Goal: Transaction & Acquisition: Purchase product/service

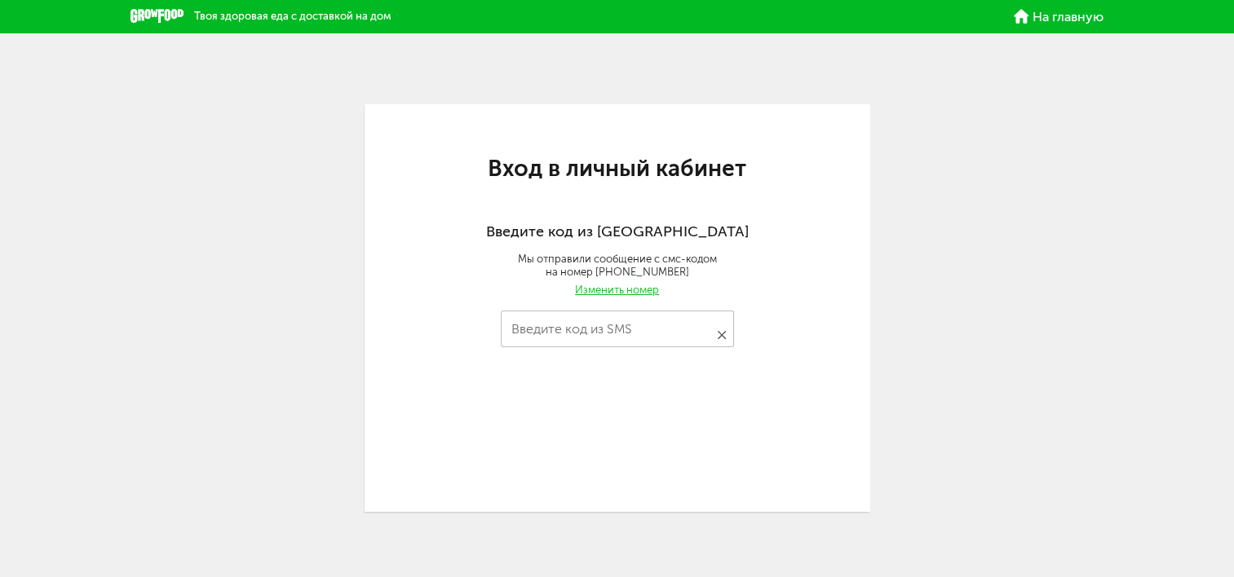
click at [607, 324] on input "Введите код из SMS" at bounding box center [617, 329] width 233 height 37
type input "****"
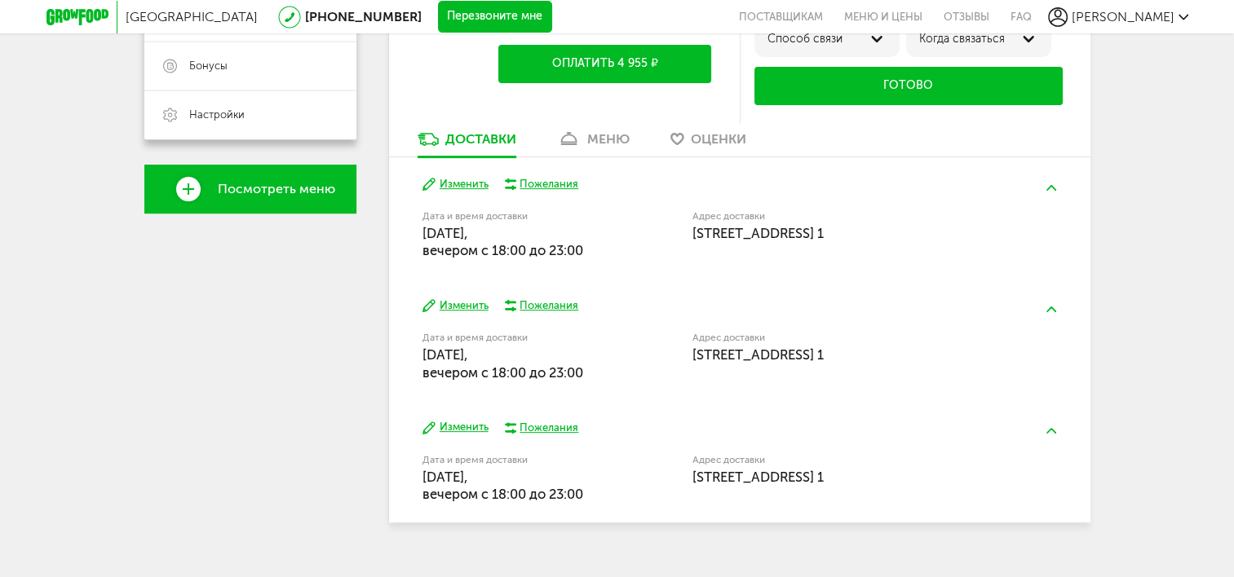
scroll to position [457, 0]
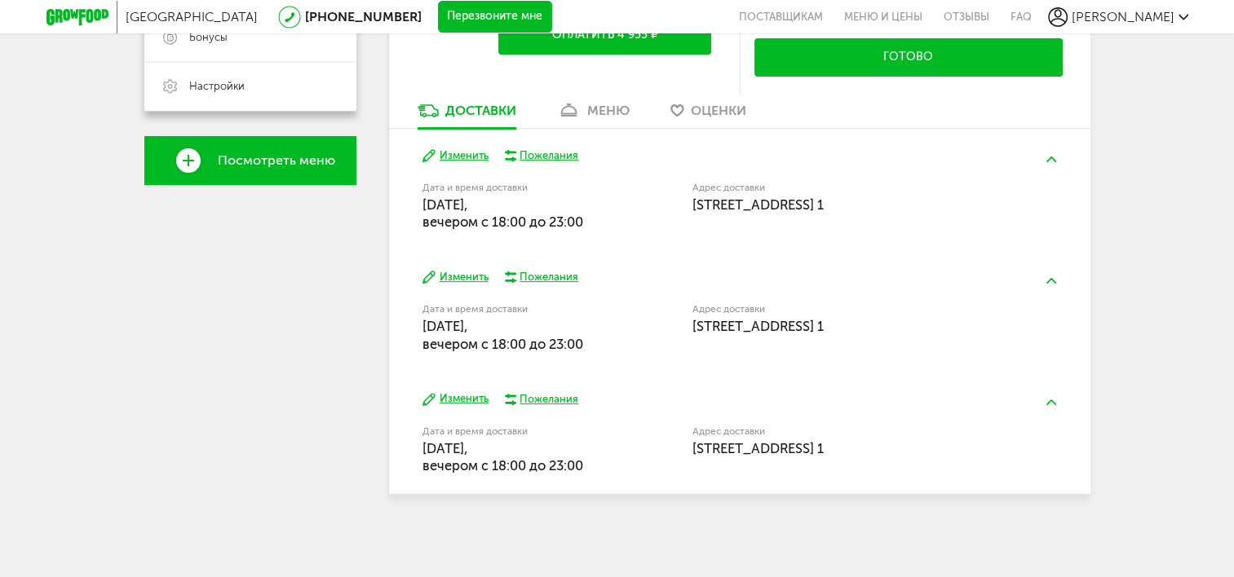
click at [477, 398] on button "Изменить" at bounding box center [456, 399] width 66 height 15
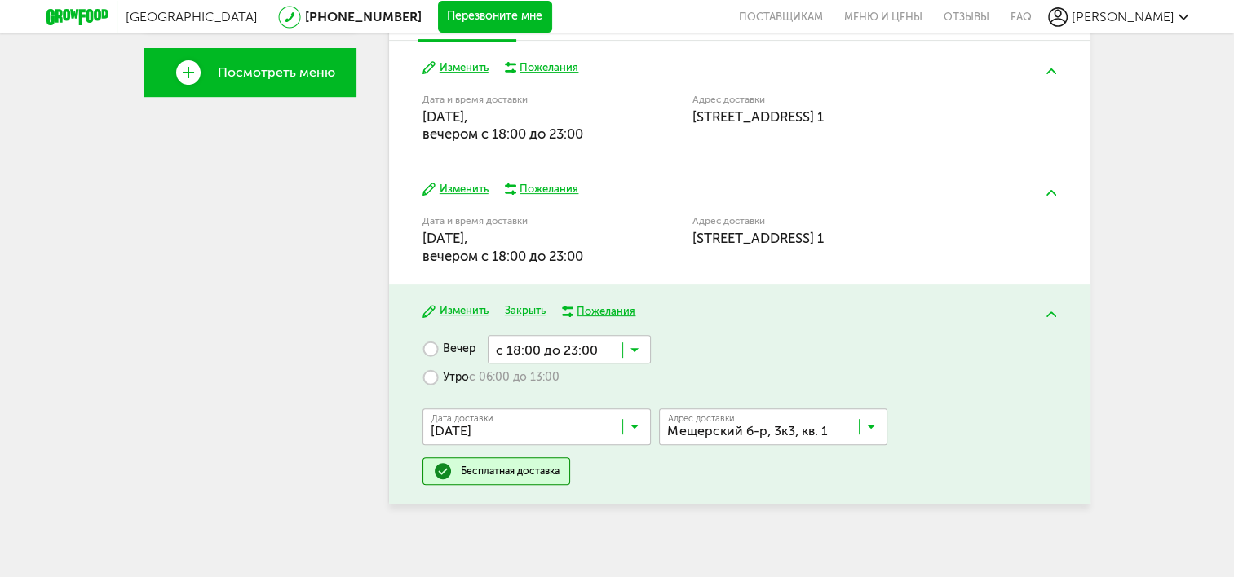
scroll to position [546, 0]
click at [519, 308] on button "Закрыть" at bounding box center [525, 310] width 41 height 15
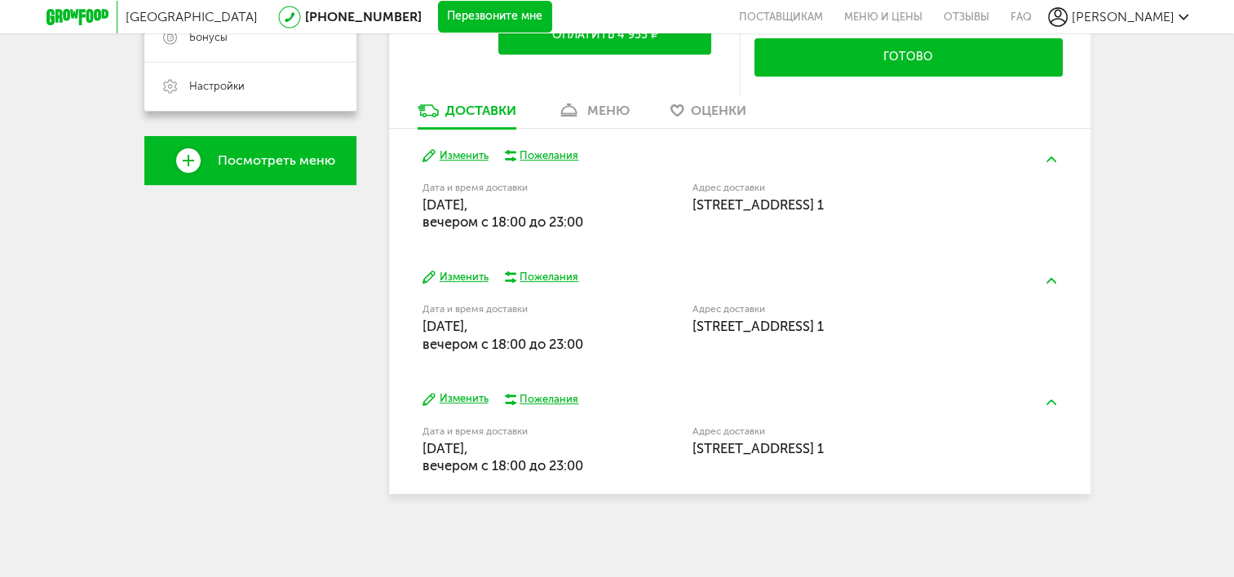
scroll to position [457, 0]
drag, startPoint x: 557, startPoint y: 467, endPoint x: 516, endPoint y: 466, distance: 40.8
click at [516, 466] on span "[DATE], вечером c 18:00 до 23:00" at bounding box center [503, 456] width 161 height 33
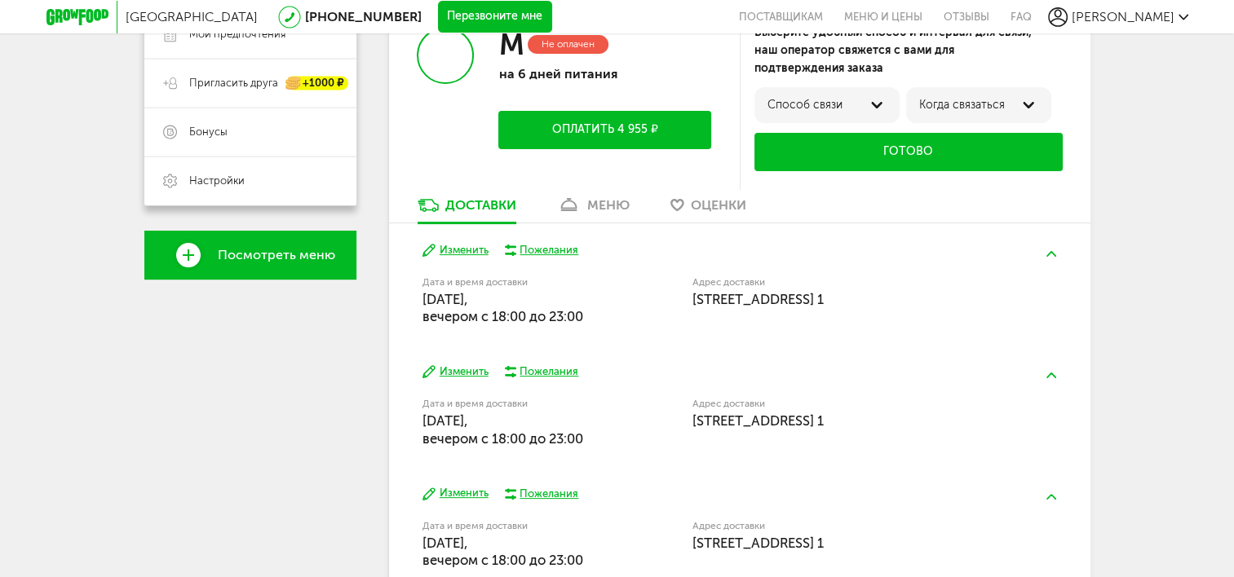
scroll to position [294, 0]
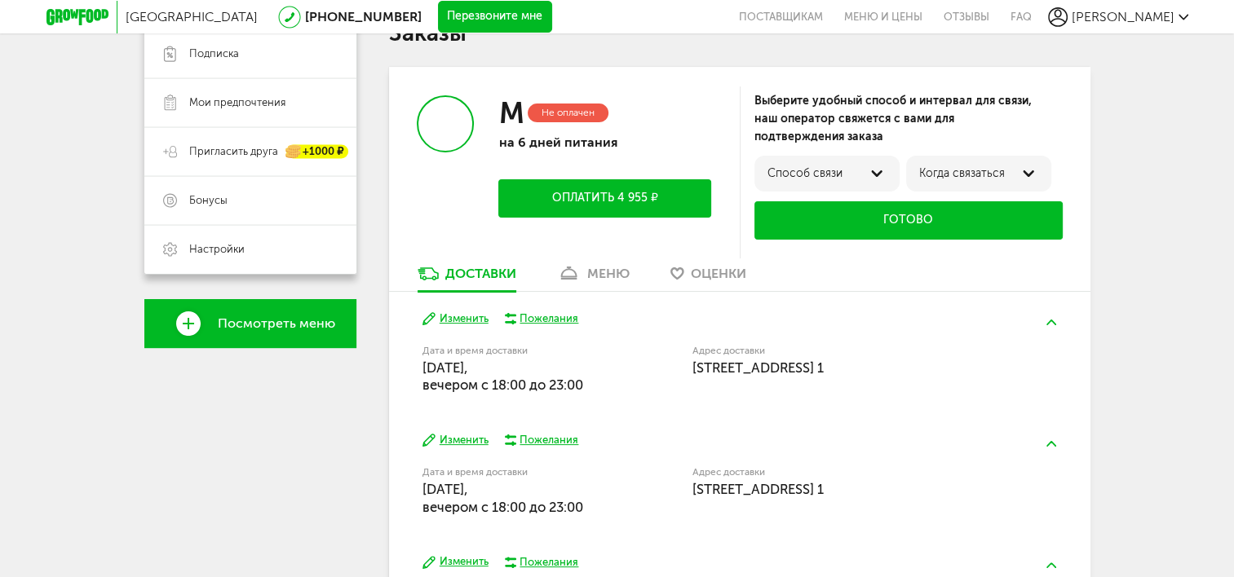
click at [509, 122] on h3 "M" at bounding box center [510, 112] width 25 height 35
click at [613, 280] on div "меню" at bounding box center [608, 273] width 42 height 15
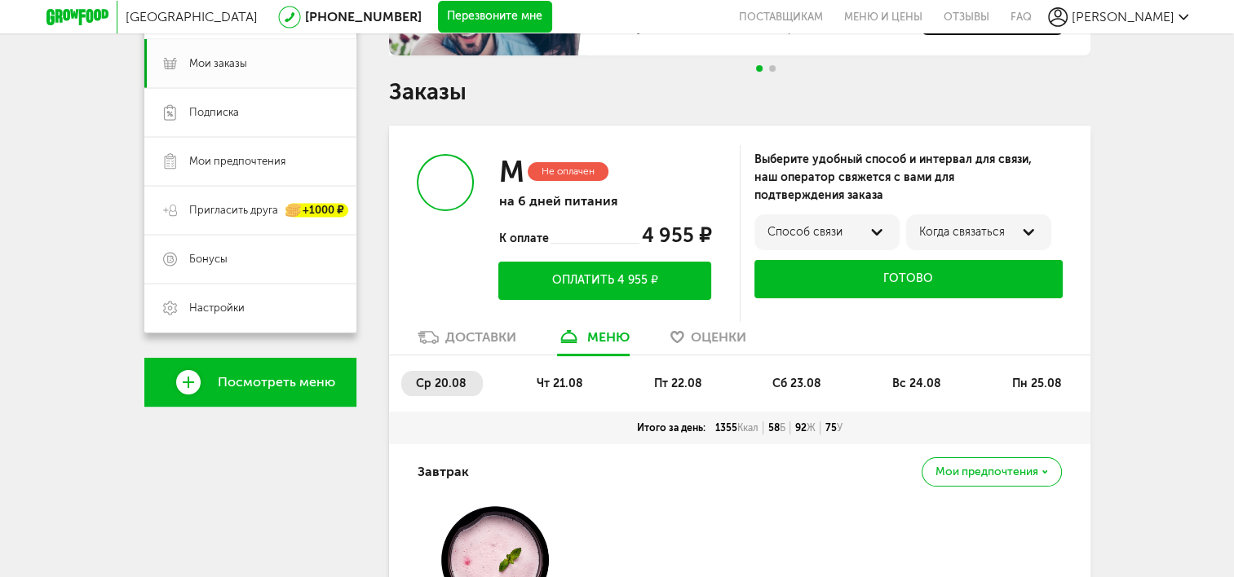
scroll to position [245, 0]
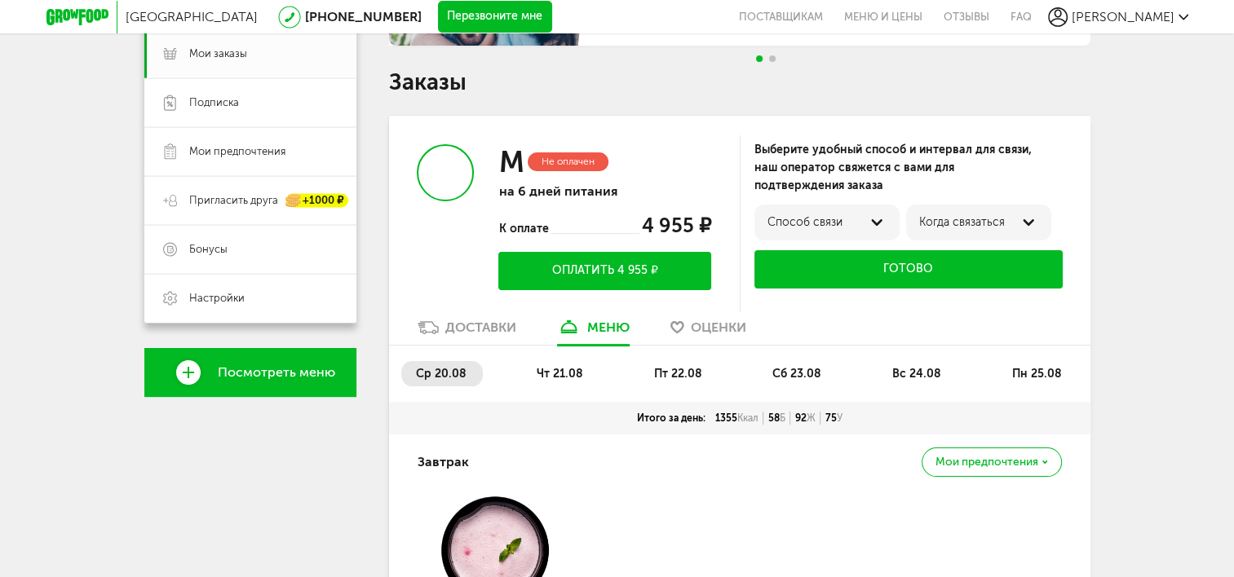
click at [437, 182] on icon at bounding box center [445, 173] width 54 height 54
click at [586, 188] on p "на 6 дней питания" at bounding box center [604, 191] width 212 height 15
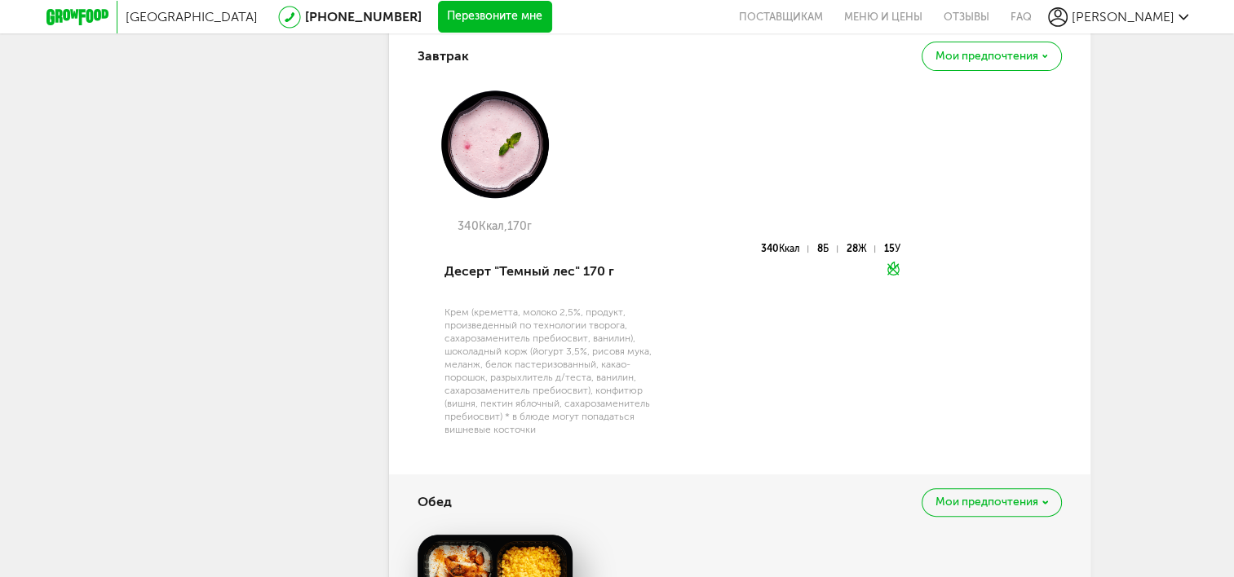
scroll to position [653, 0]
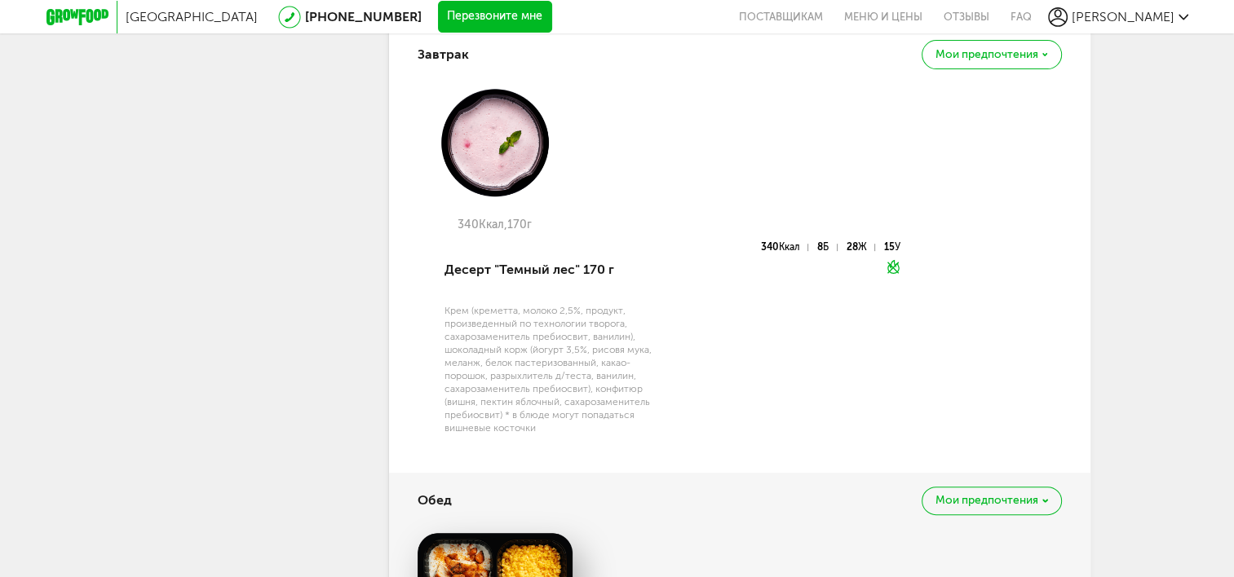
drag, startPoint x: 878, startPoint y: 303, endPoint x: 930, endPoint y: 411, distance: 120.4
click at [930, 411] on div "340 Ккал, 170 г Десерт "Темный лес" 170 г Крем (креметта, молоко 2,5%, продукт,…" at bounding box center [740, 270] width 644 height 366
click at [1040, 499] on div "Мои предпочтения" at bounding box center [991, 501] width 139 height 29
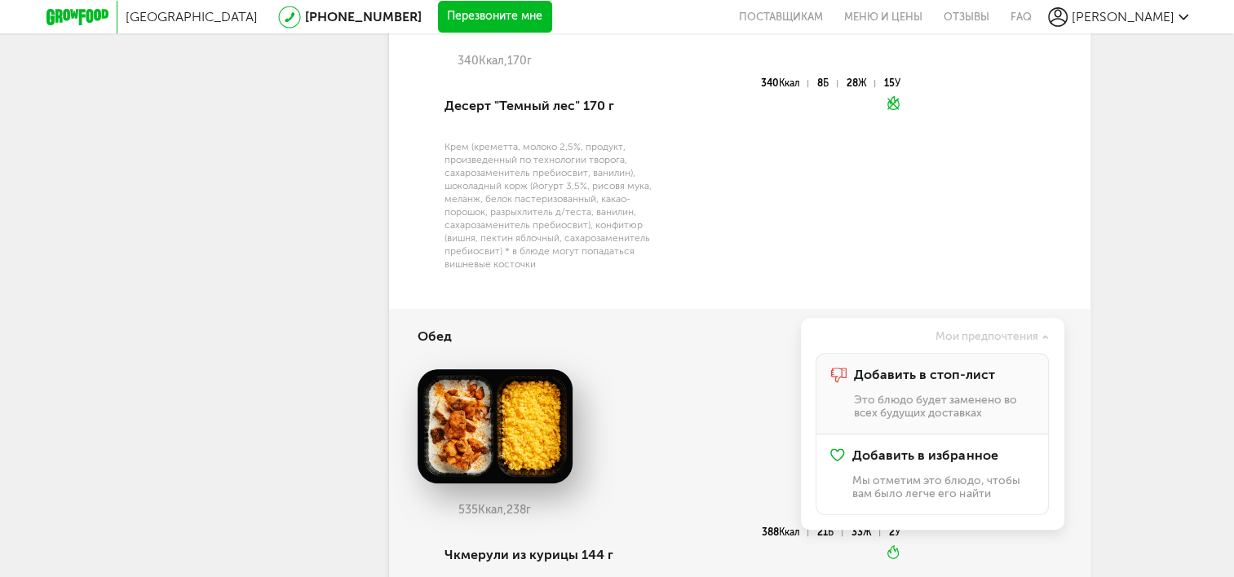
scroll to position [897, 0]
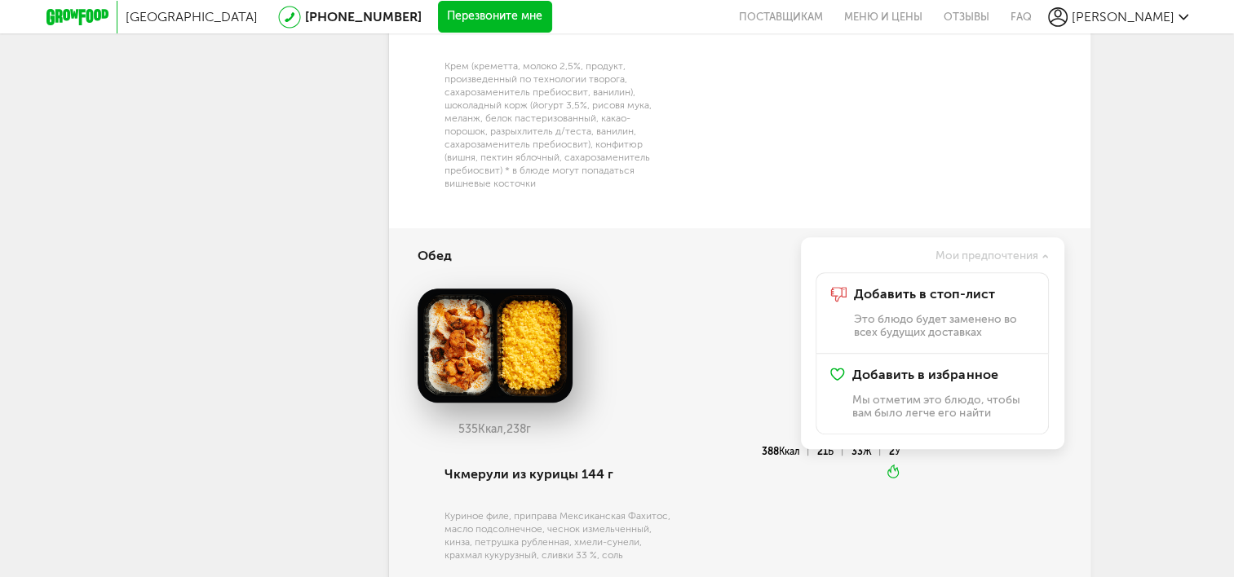
click at [696, 306] on div "535 Ккал, 238 г" at bounding box center [740, 368] width 644 height 158
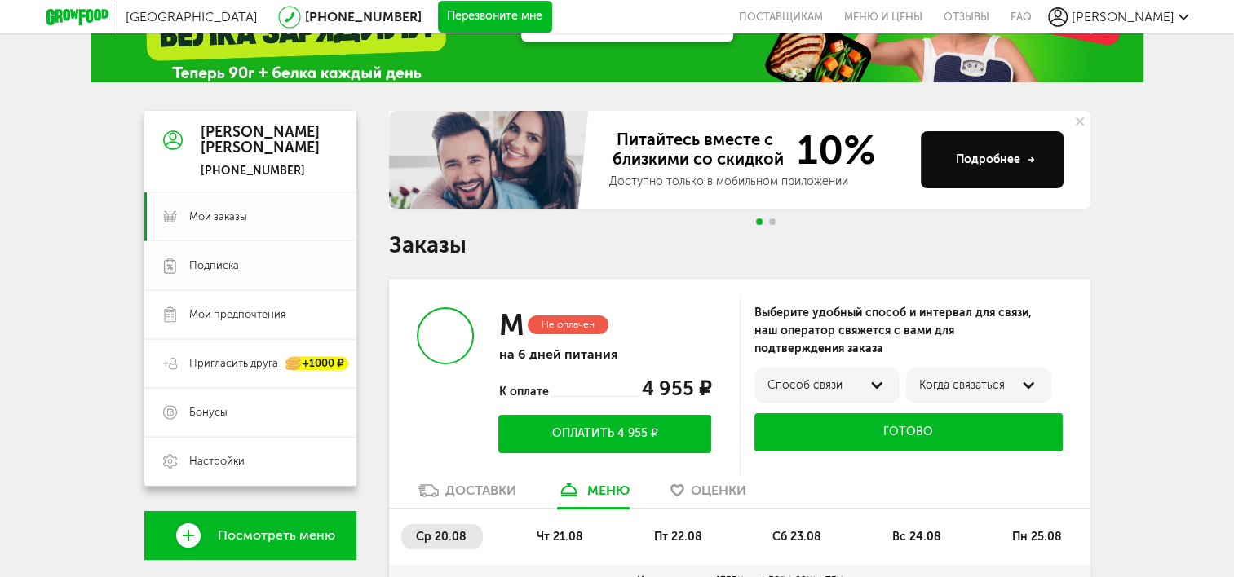
scroll to position [0, 0]
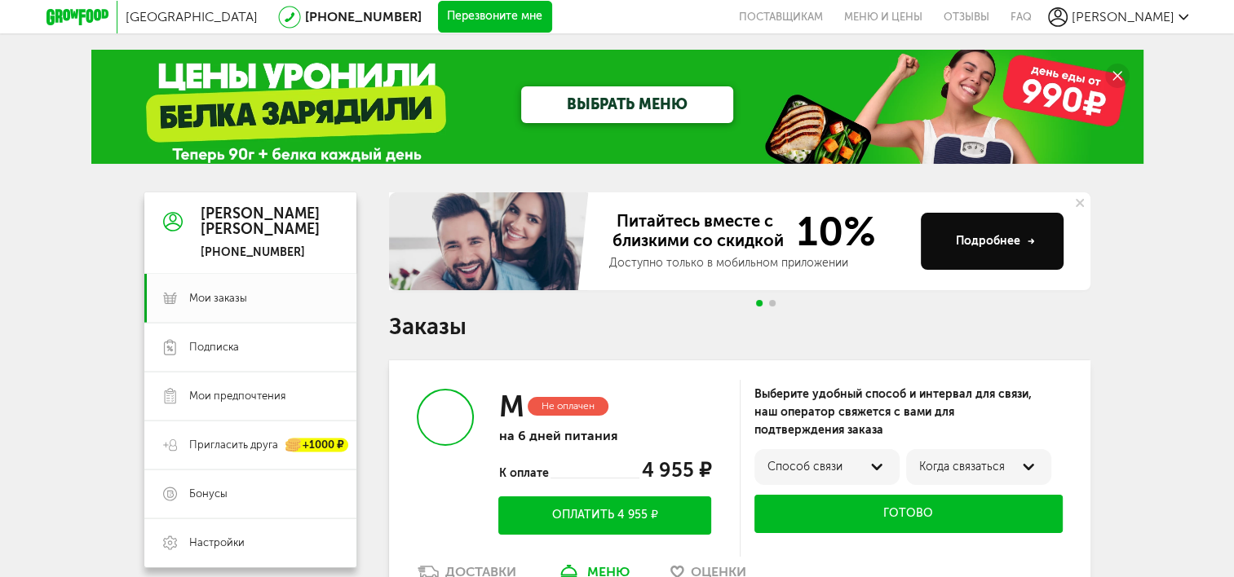
click at [667, 99] on link "ВЫБРАТЬ МЕНЮ" at bounding box center [627, 104] width 212 height 37
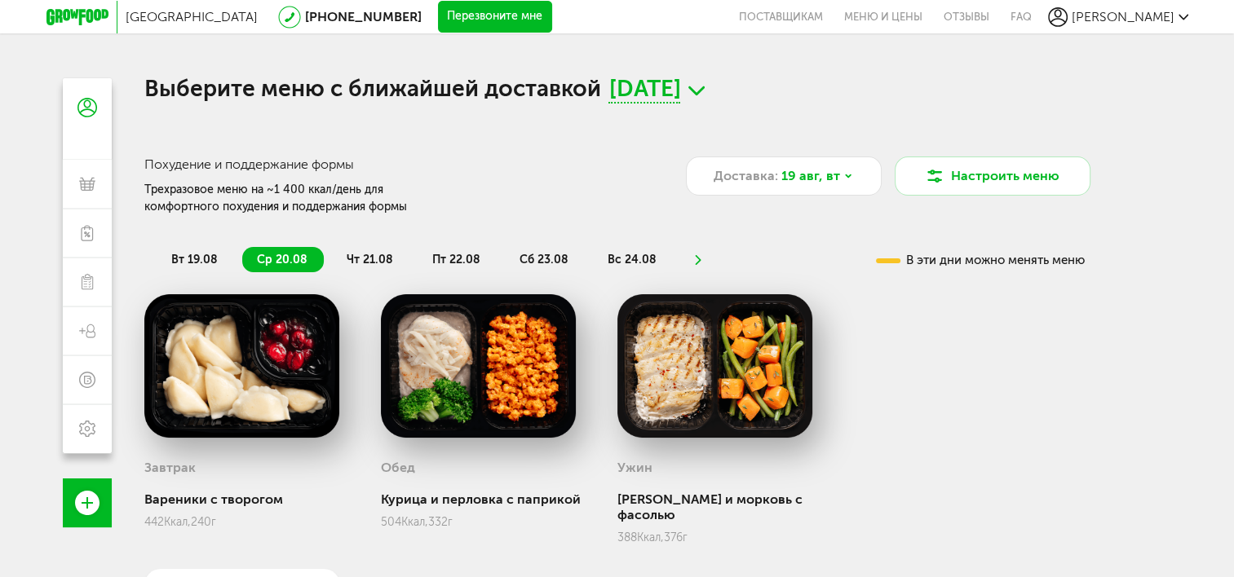
click at [705, 84] on icon at bounding box center [696, 91] width 16 height 20
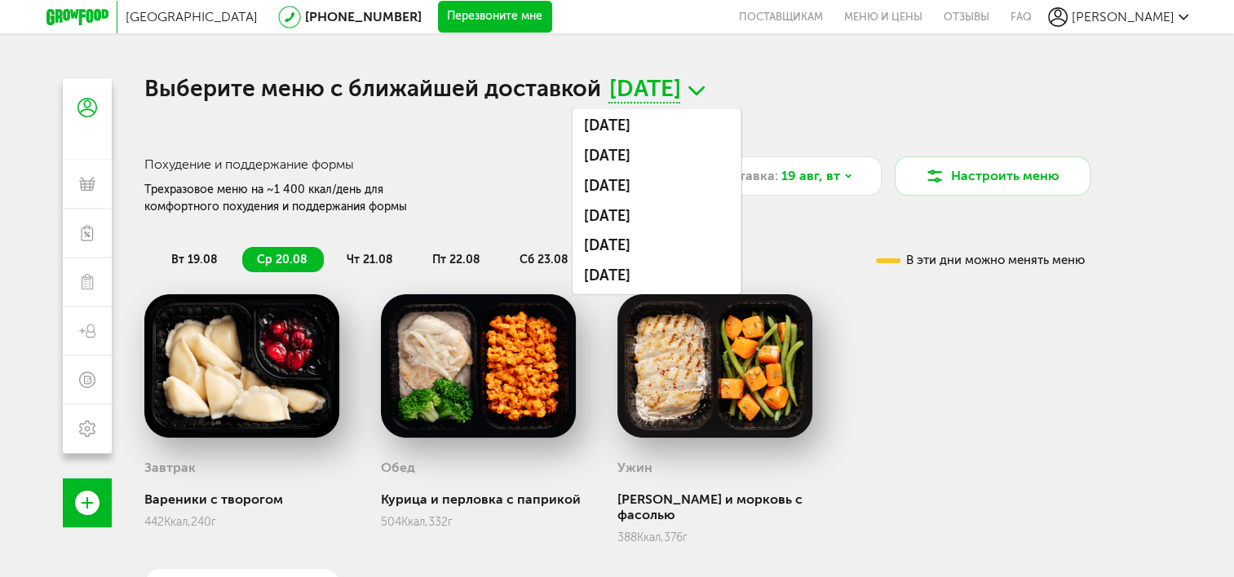
click at [887, 100] on h1 "Выберите меню с ближайшей доставкой [DATE] августа, [DATE], [DATE], [DATE], [DA…" at bounding box center [617, 90] width 946 height 25
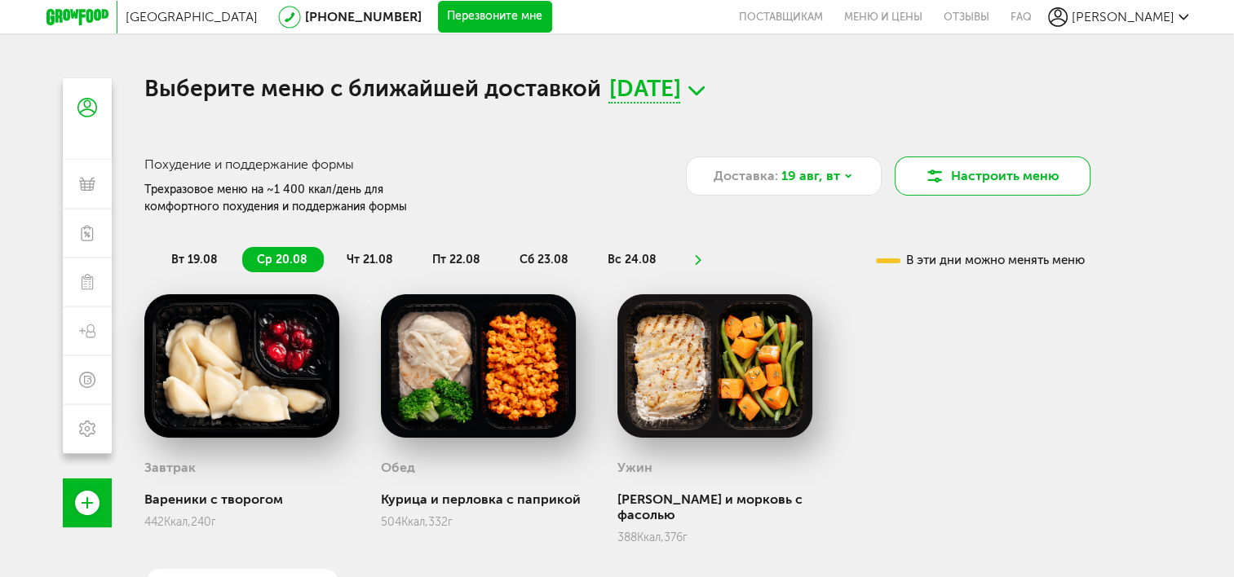
click at [994, 179] on button "Настроить меню" at bounding box center [993, 176] width 196 height 39
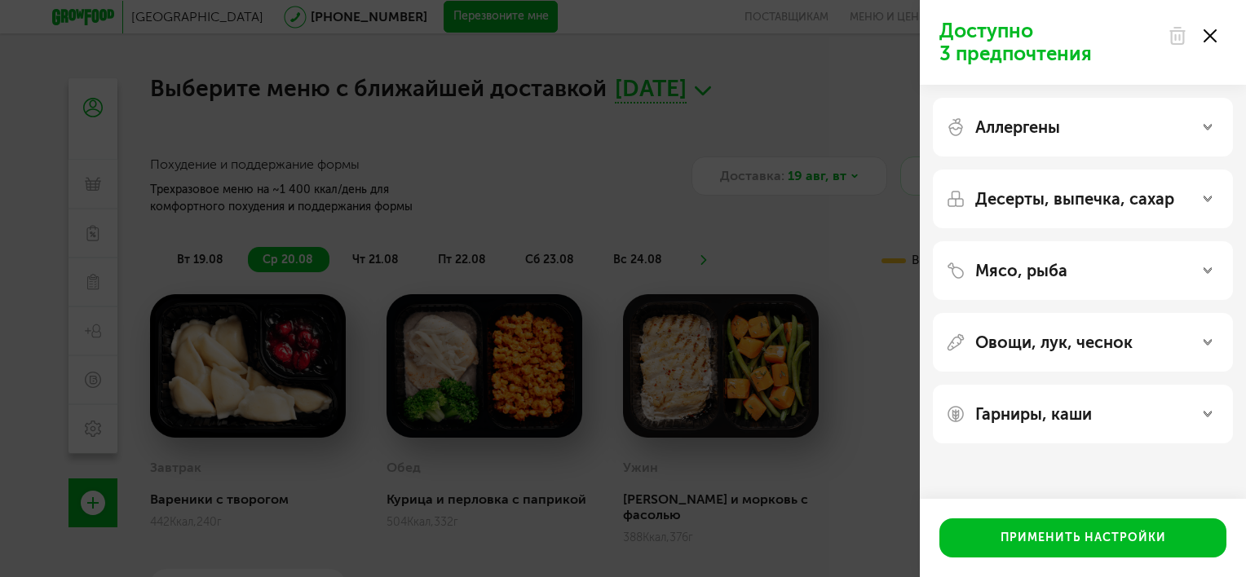
click at [1186, 201] on div "Десерты, выпечка, сахар" at bounding box center [1083, 199] width 274 height 20
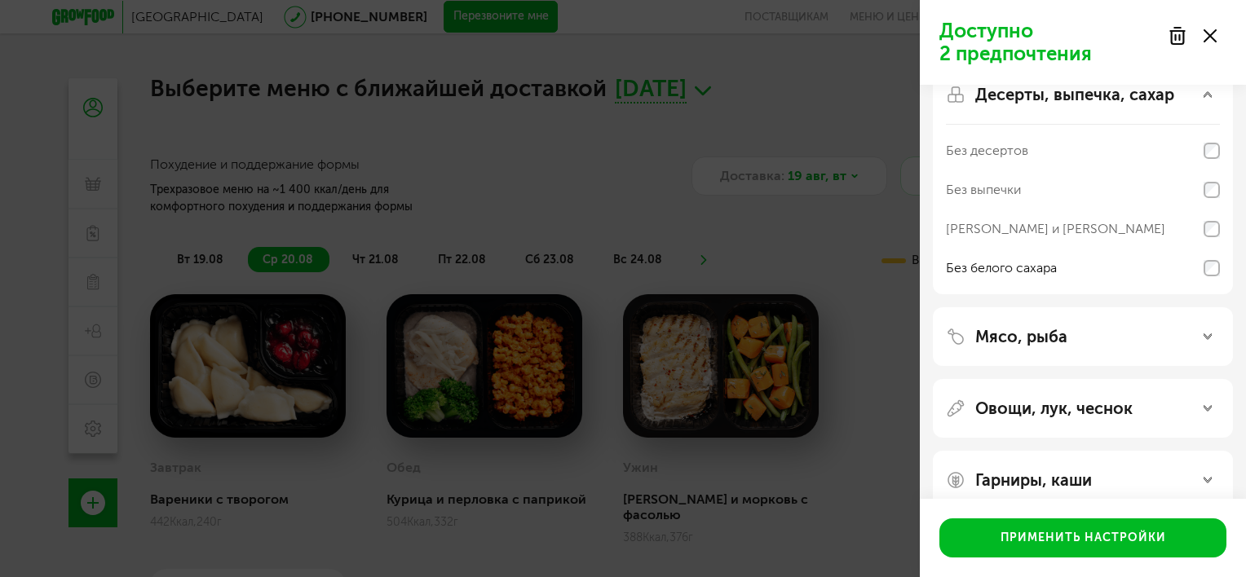
scroll to position [131, 0]
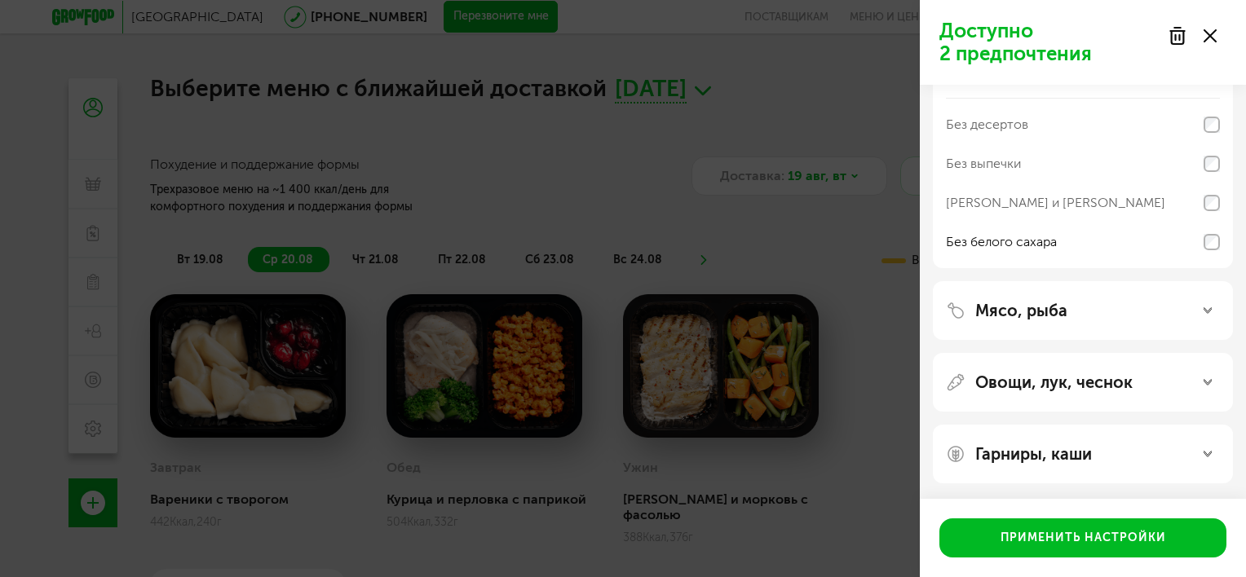
click at [1207, 462] on div "Гарниры, каши" at bounding box center [1083, 455] width 274 height 20
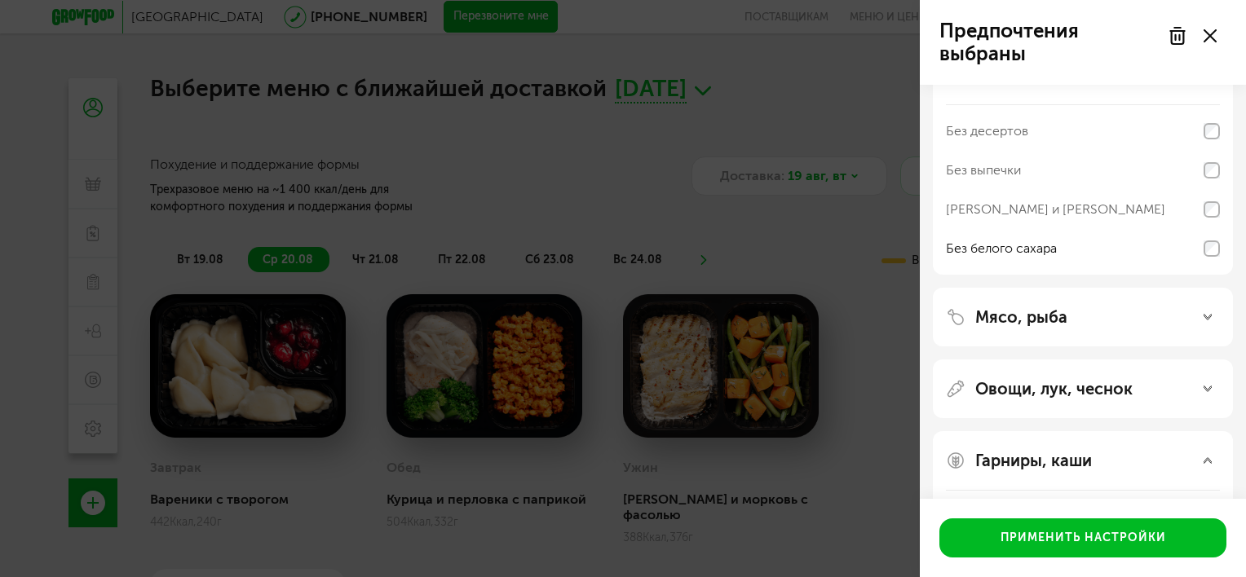
scroll to position [95, 0]
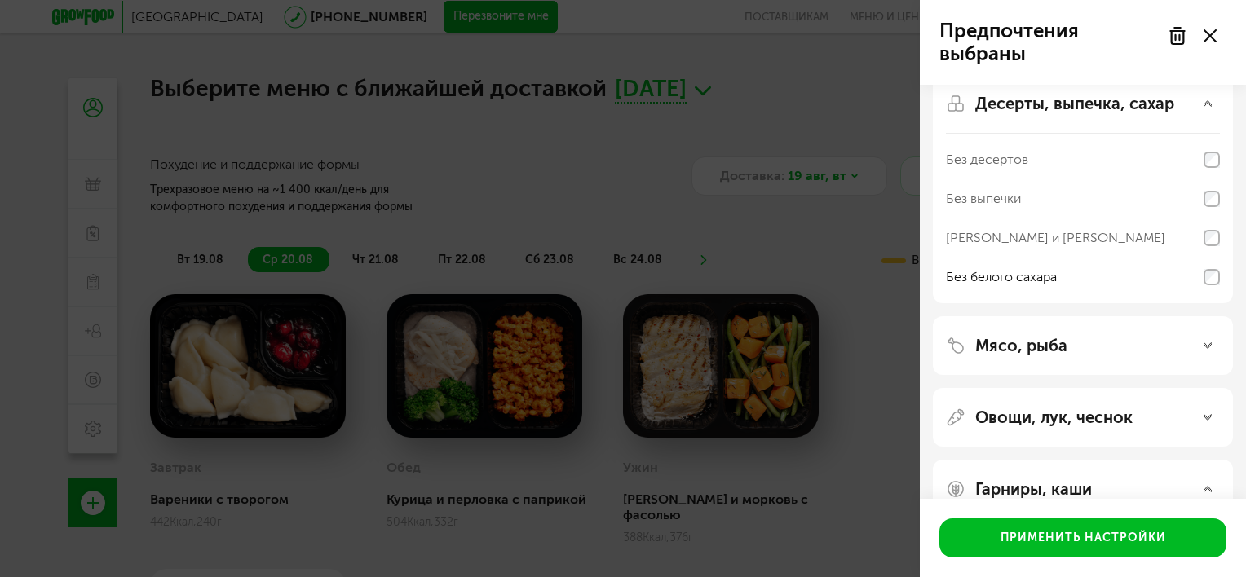
click at [1205, 422] on div "Овощи, лук, чеснок" at bounding box center [1083, 418] width 274 height 20
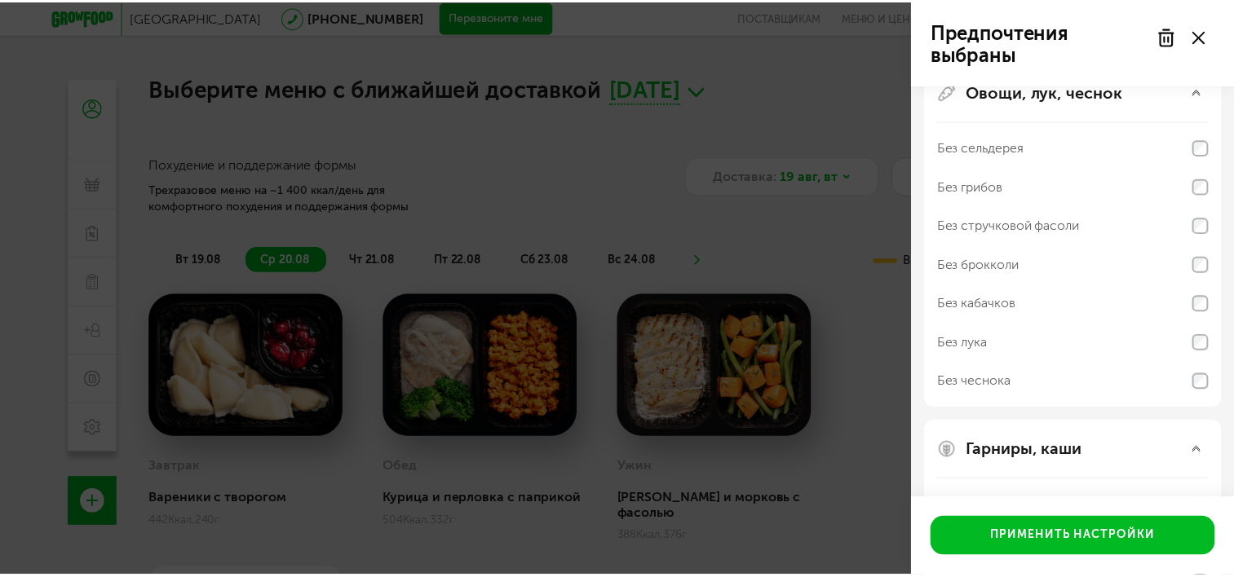
scroll to position [628, 0]
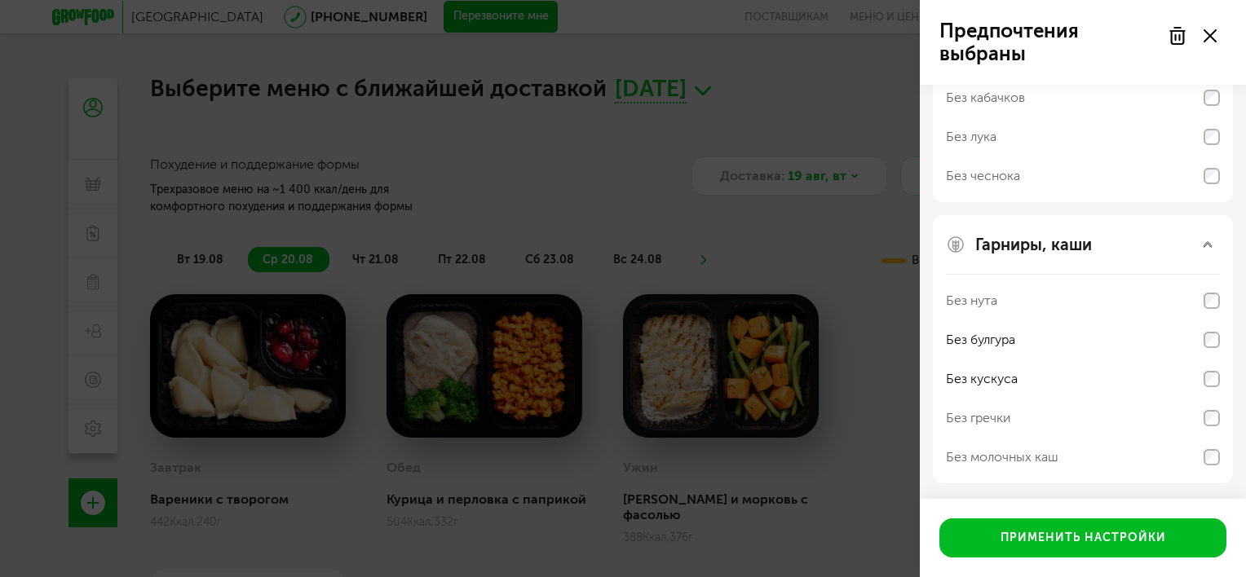
click at [1210, 188] on div "Без чеснока" at bounding box center [1083, 176] width 274 height 39
click at [1214, 149] on div "Без лука" at bounding box center [1083, 136] width 274 height 39
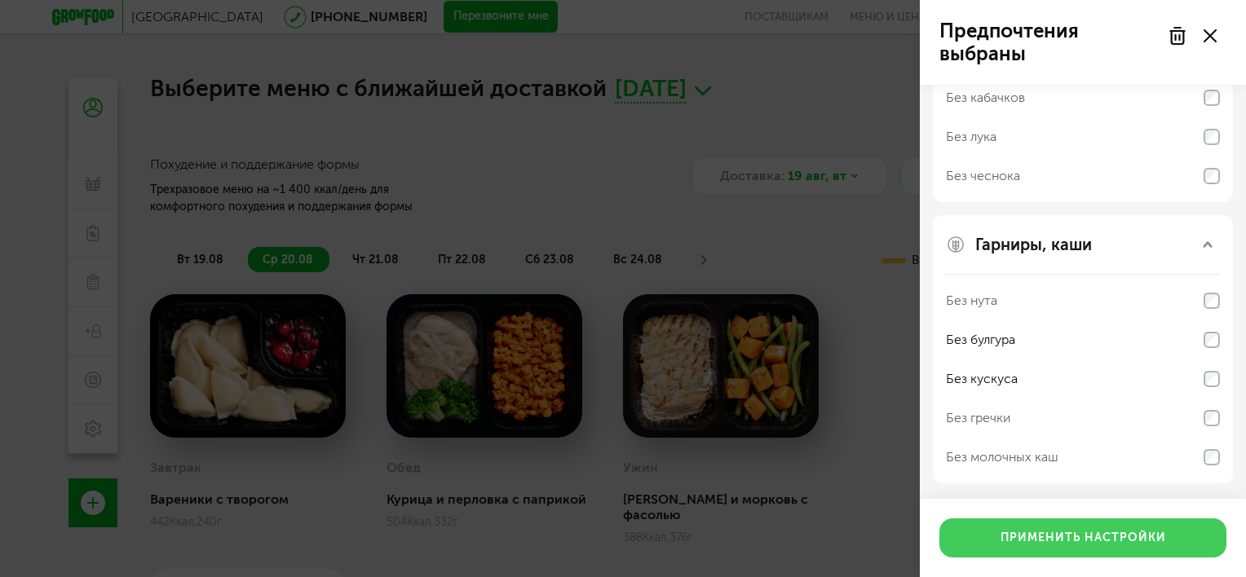
click at [1082, 544] on button "Применить настройки" at bounding box center [1083, 538] width 287 height 39
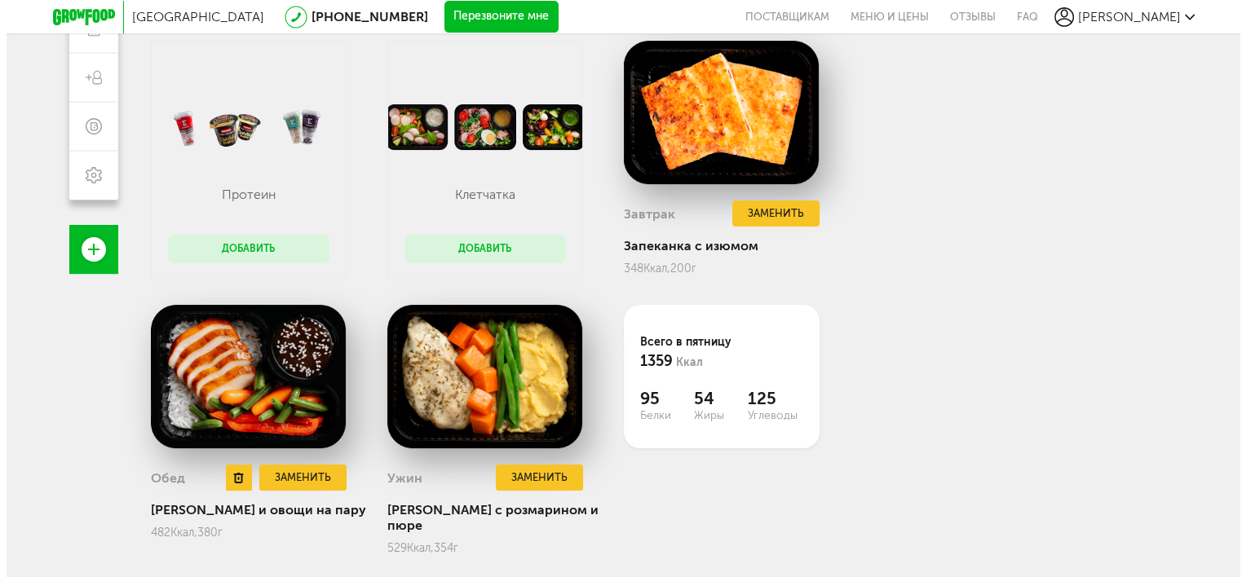
scroll to position [0, 0]
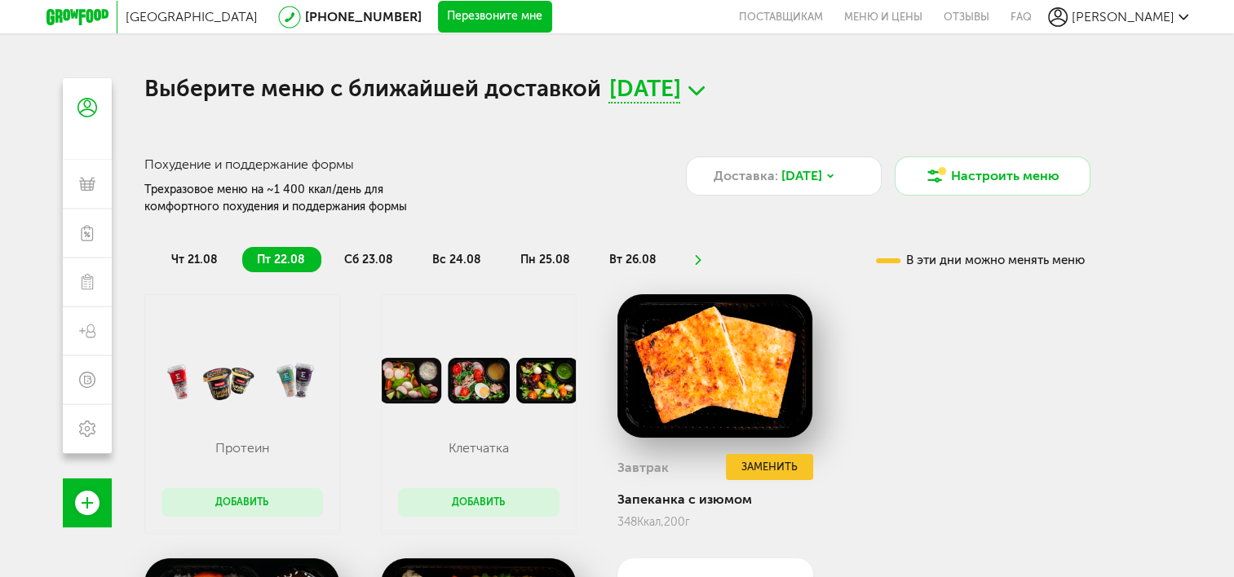
click at [156, 18] on span "[GEOGRAPHIC_DATA]" at bounding box center [192, 16] width 132 height 15
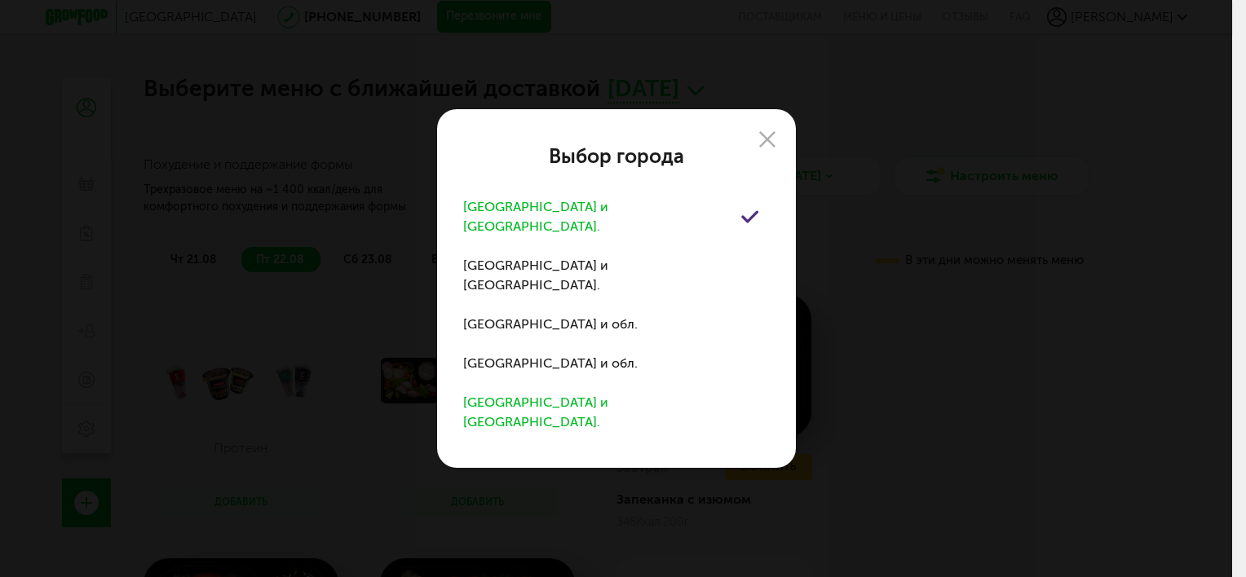
click at [581, 400] on div "[GEOGRAPHIC_DATA] и [GEOGRAPHIC_DATA]." at bounding box center [602, 412] width 278 height 39
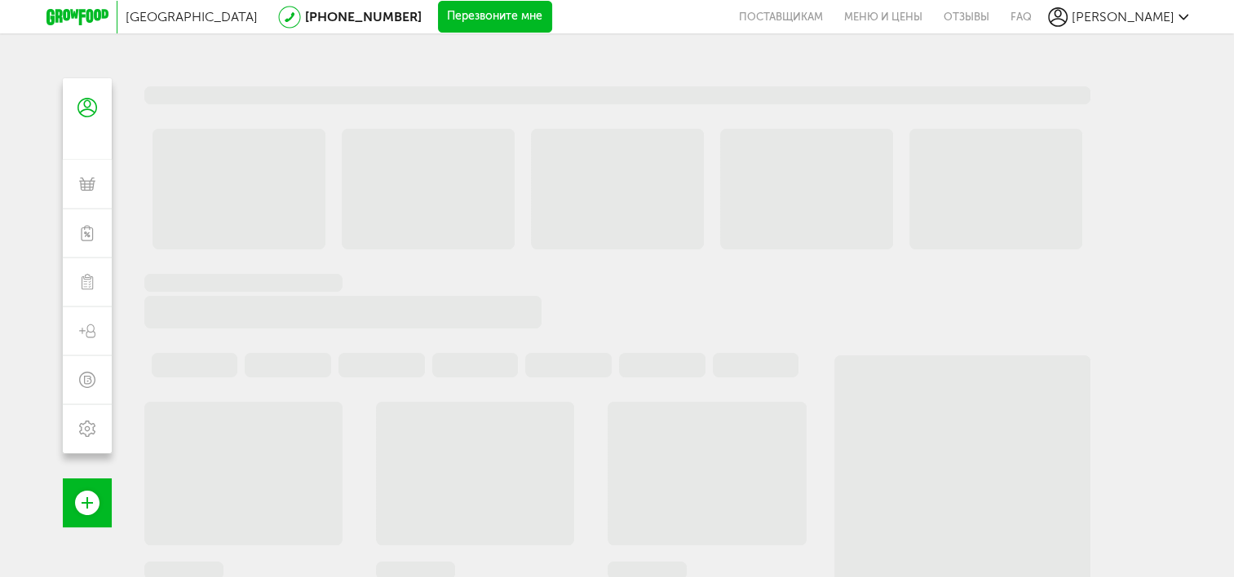
click at [135, 26] on div "[GEOGRAPHIC_DATA]" at bounding box center [198, 17] width 144 height 32
click at [147, 13] on span "[GEOGRAPHIC_DATA]" at bounding box center [192, 16] width 132 height 15
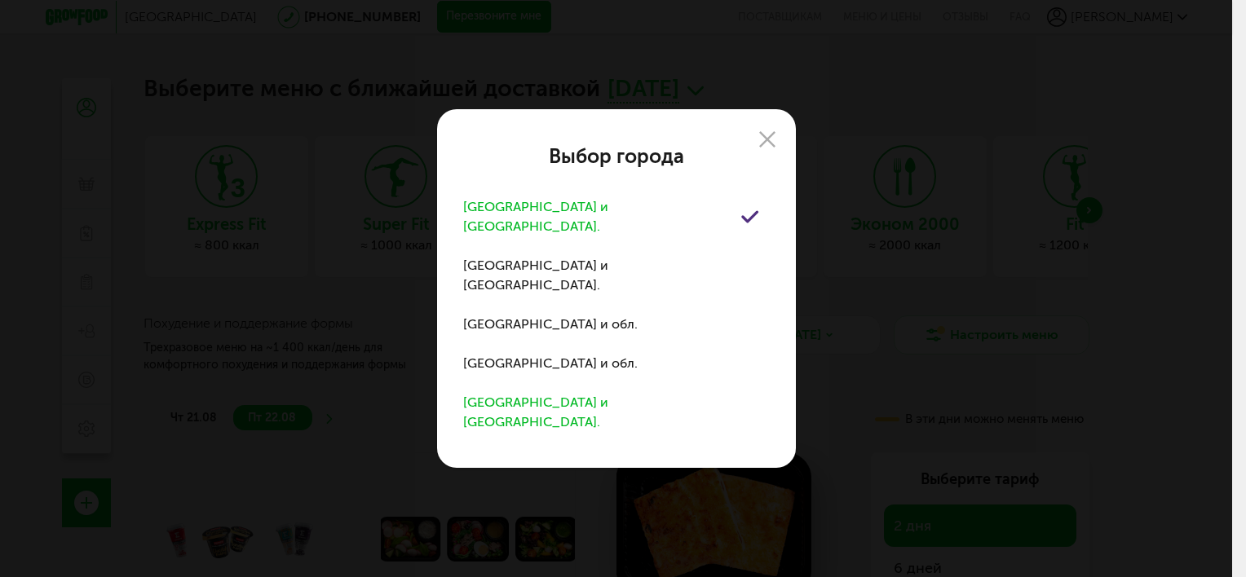
click at [577, 396] on div "[GEOGRAPHIC_DATA] и [GEOGRAPHIC_DATA]." at bounding box center [602, 412] width 278 height 39
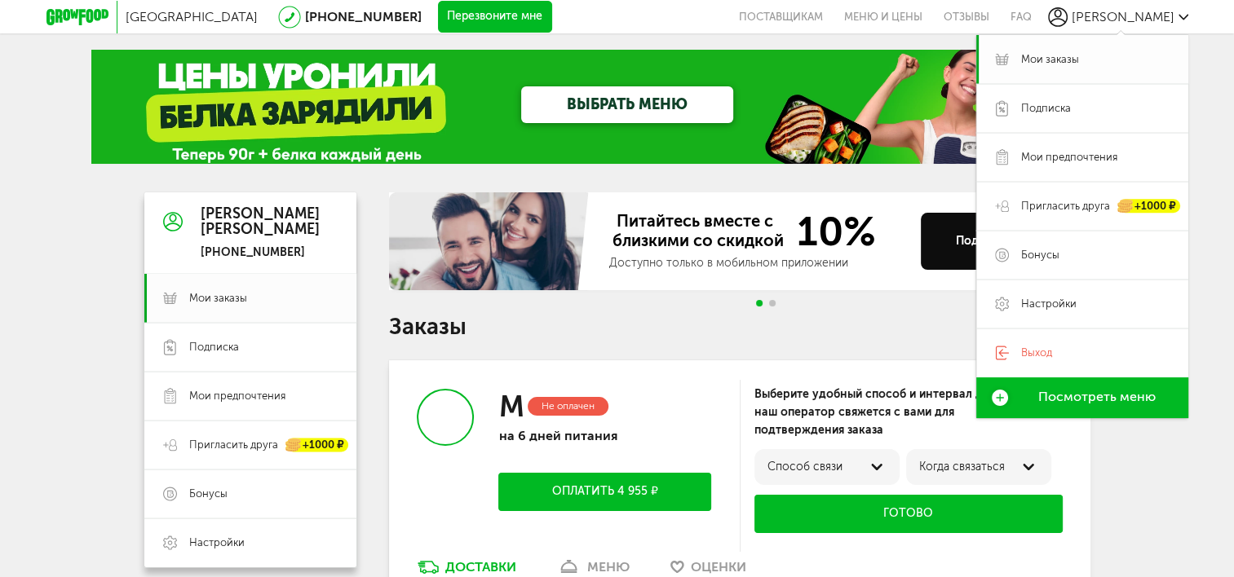
click at [1056, 60] on span "Мои заказы" at bounding box center [1050, 59] width 58 height 15
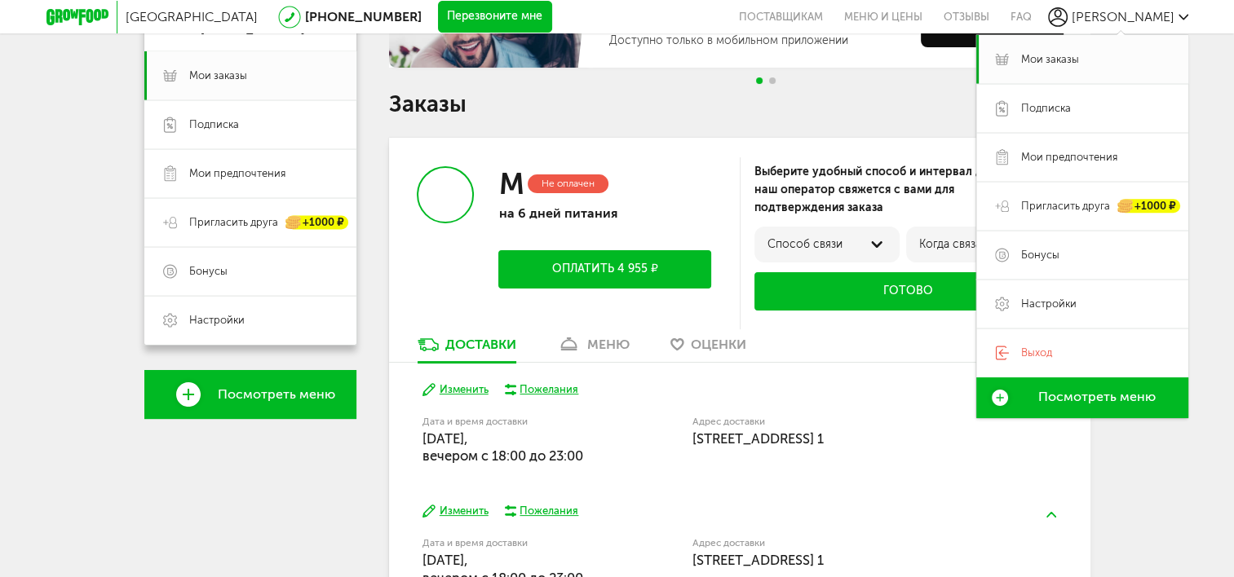
scroll to position [212, 0]
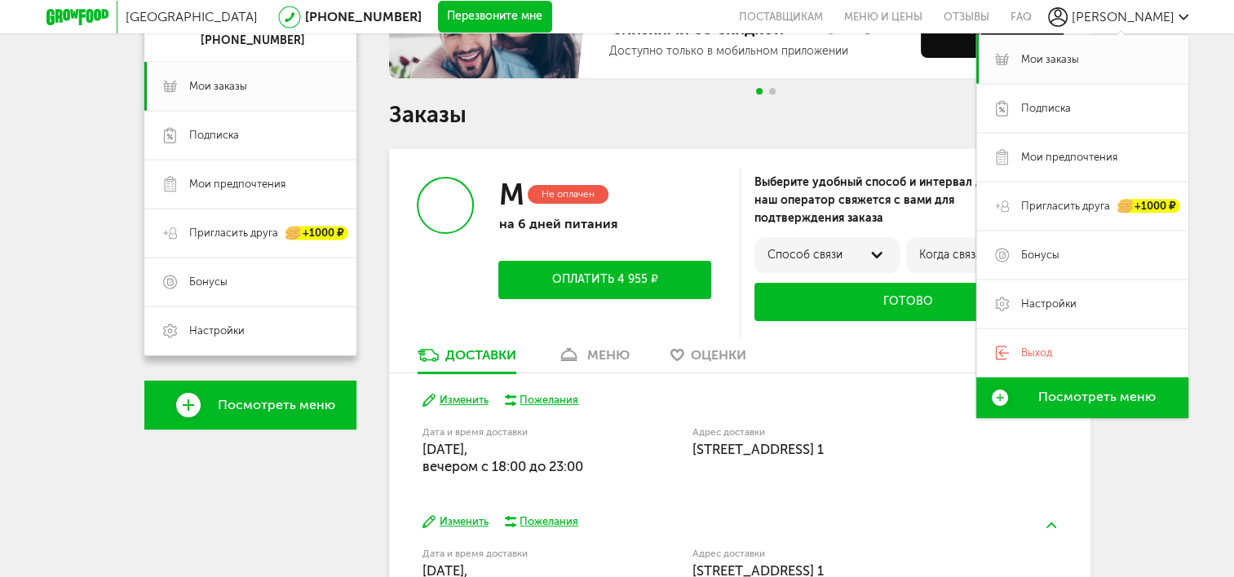
click at [1141, 397] on span "Посмотреть меню" at bounding box center [1096, 397] width 117 height 15
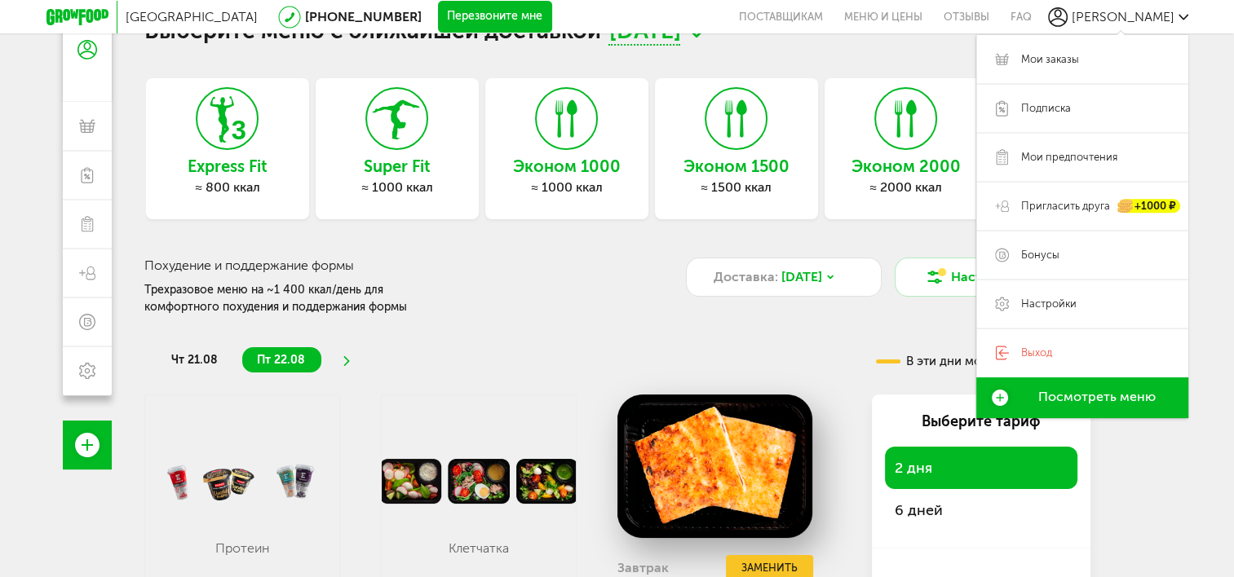
scroll to position [82, 0]
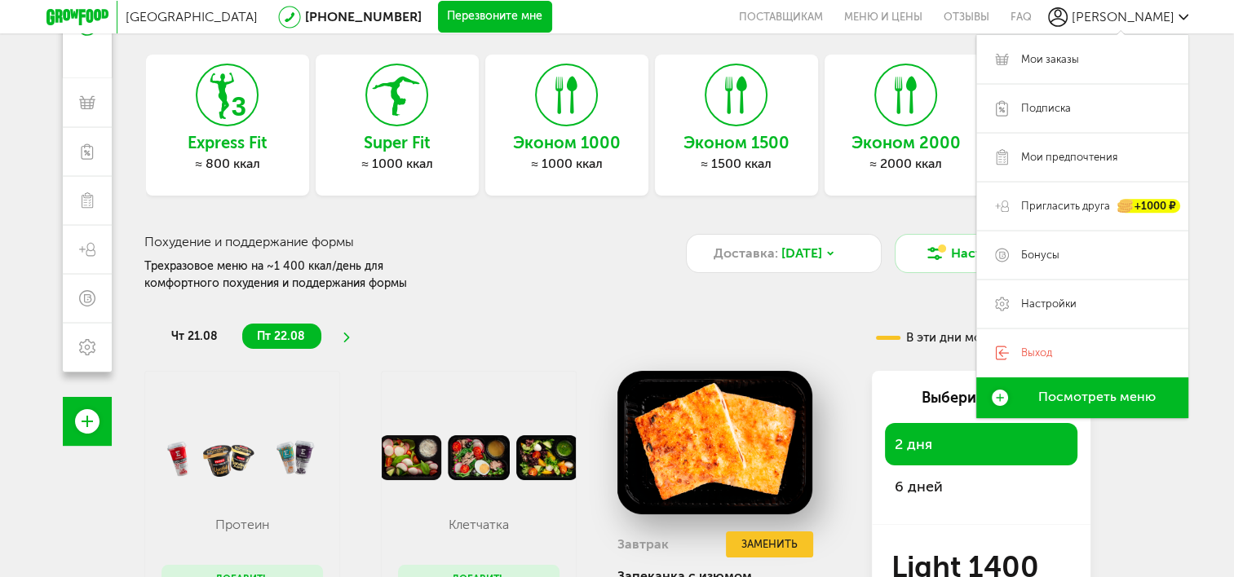
click at [747, 157] on div "≈ 1500 ккал" at bounding box center [736, 164] width 163 height 16
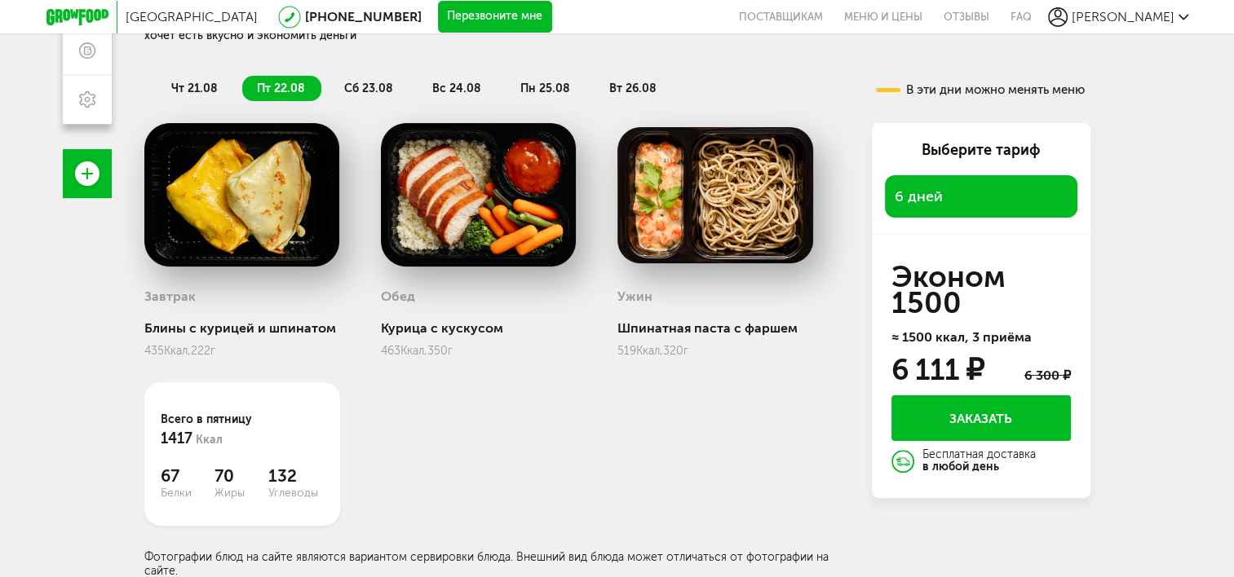
scroll to position [330, 0]
click at [948, 192] on div "6 дней" at bounding box center [981, 196] width 192 height 42
click at [898, 198] on span "6 дней" at bounding box center [919, 197] width 48 height 18
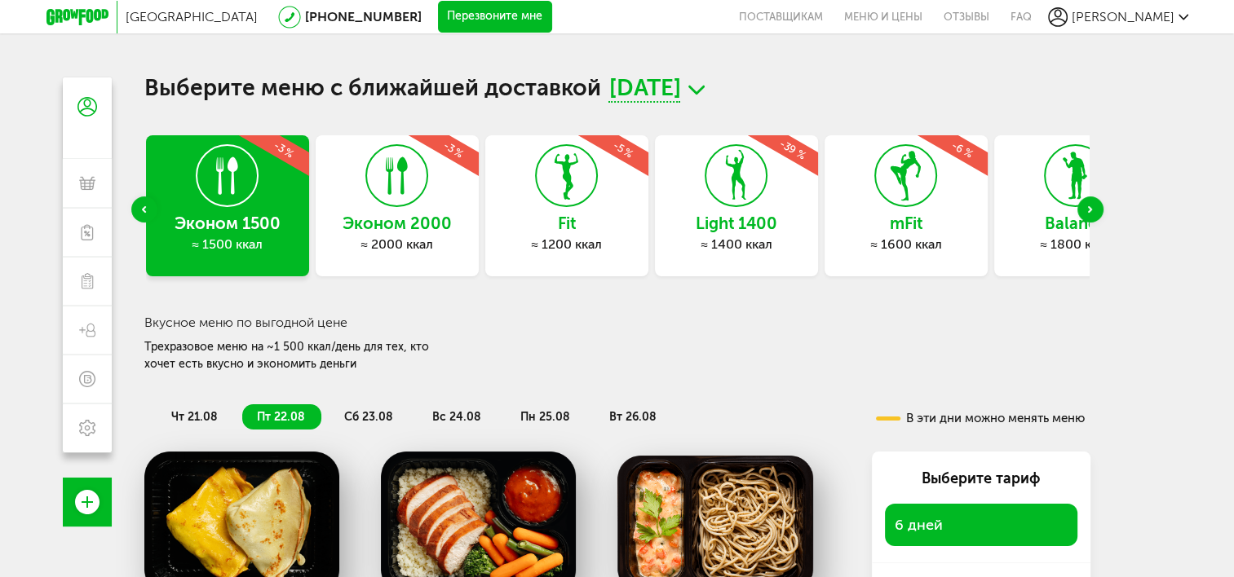
scroll to position [0, 0]
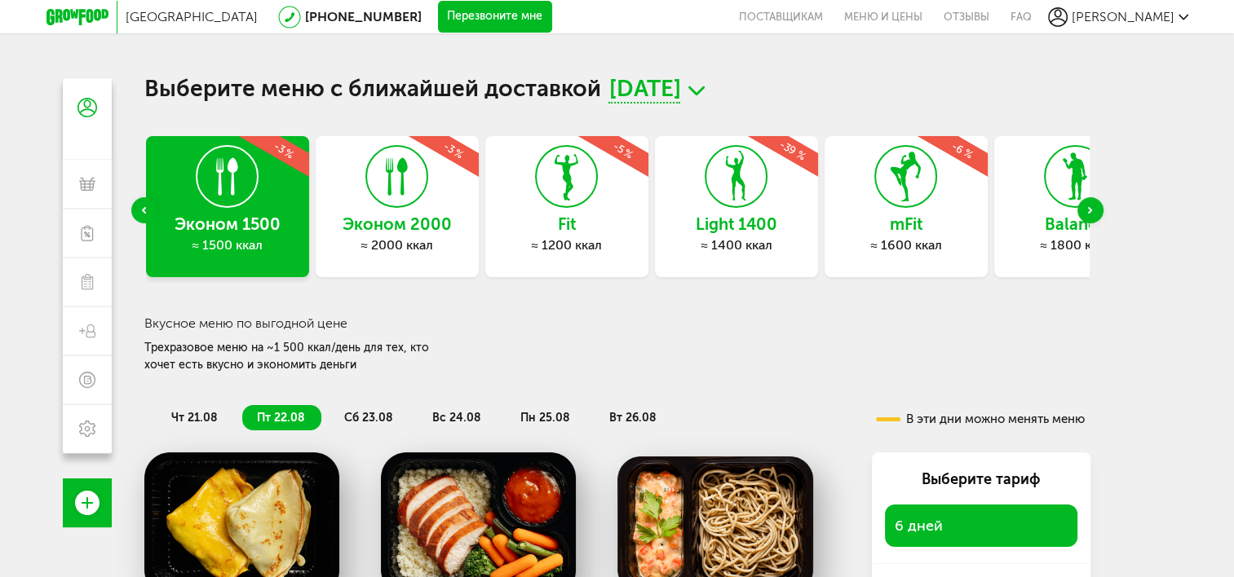
click at [1089, 209] on use "Next slide" at bounding box center [1090, 210] width 4 height 7
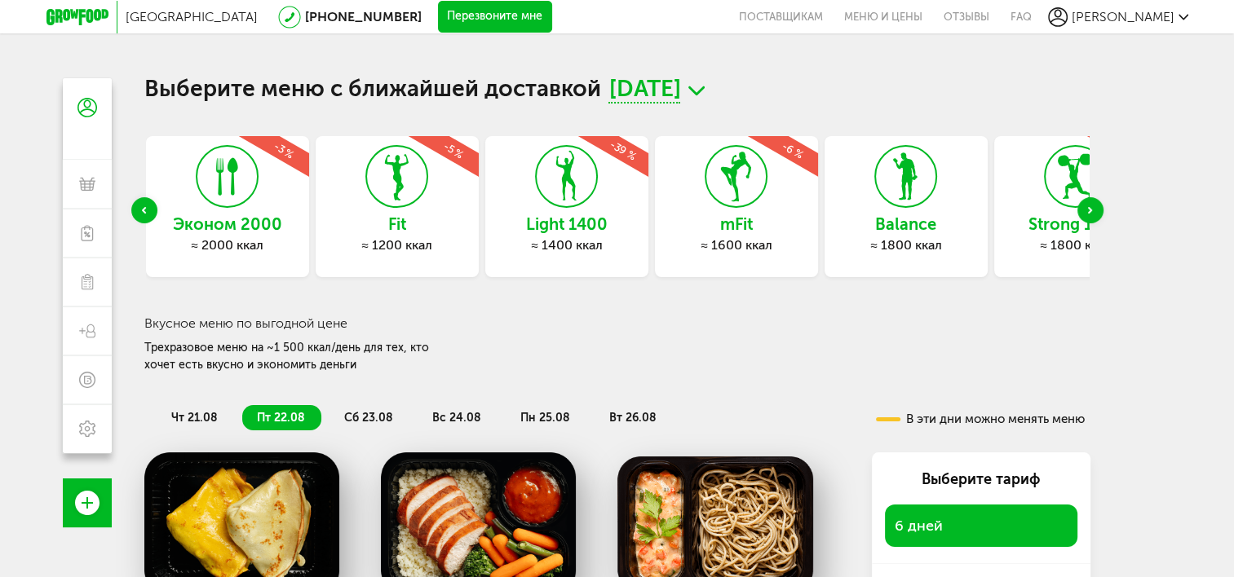
click at [1089, 209] on use "Next slide" at bounding box center [1090, 210] width 4 height 7
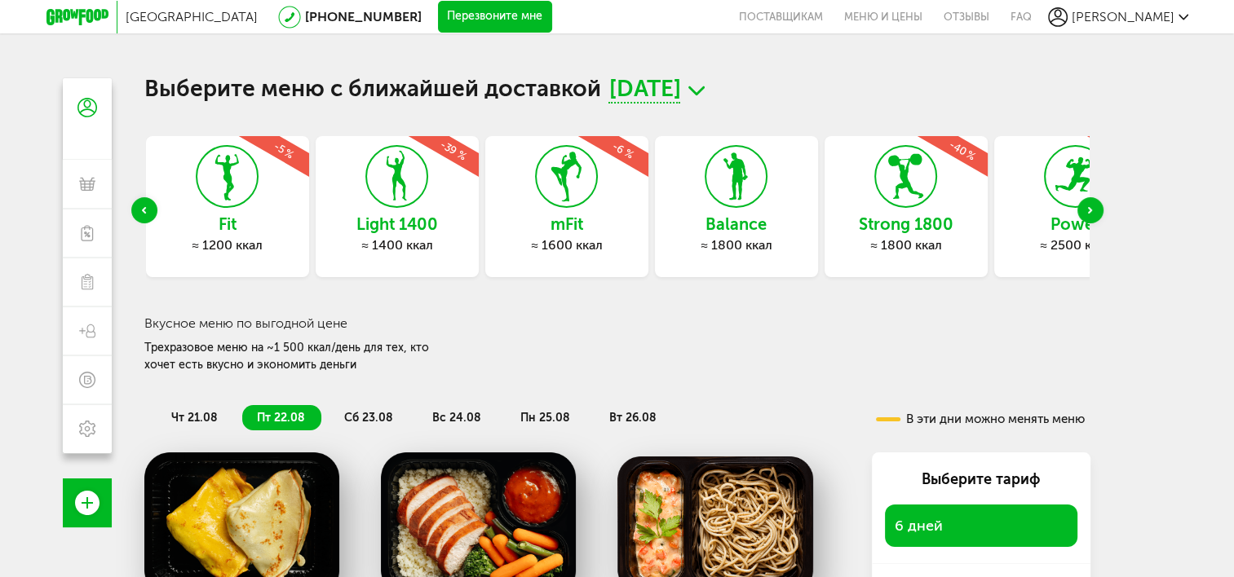
click at [1089, 208] on use "Next slide" at bounding box center [1090, 210] width 4 height 7
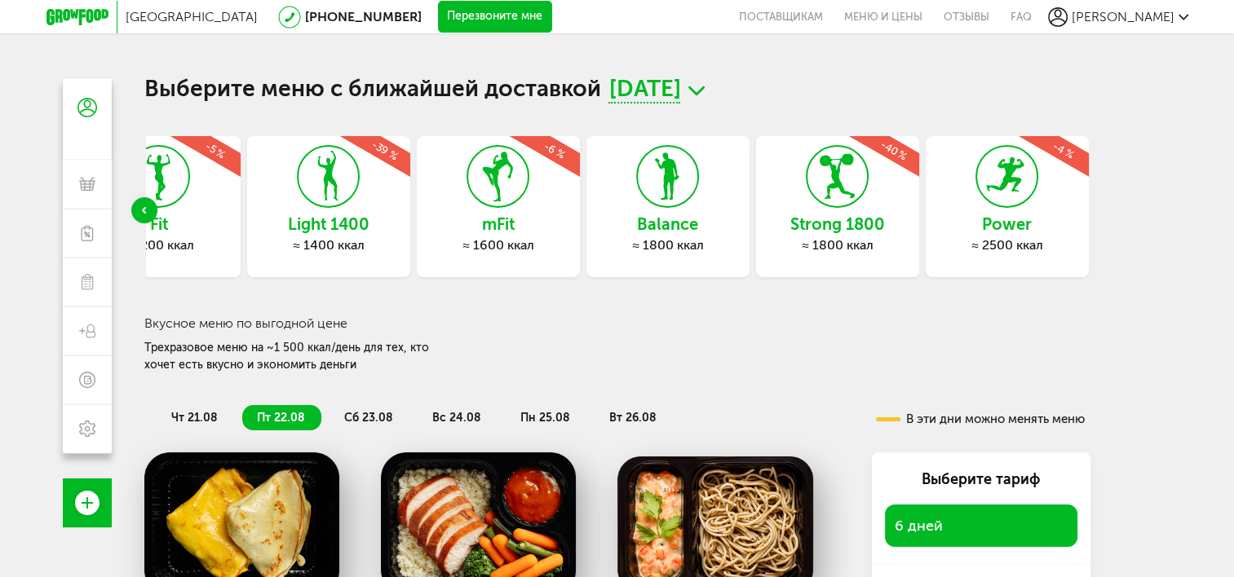
click at [1089, 208] on div "Express Fit ≈ 800 ккал -5 % Super Fit ≈ 1000 ккал -7 % Эконом 1000 ≈ 1000 ккал …" at bounding box center [617, 210] width 946 height 149
click at [147, 205] on div "Previous slide" at bounding box center [144, 210] width 26 height 26
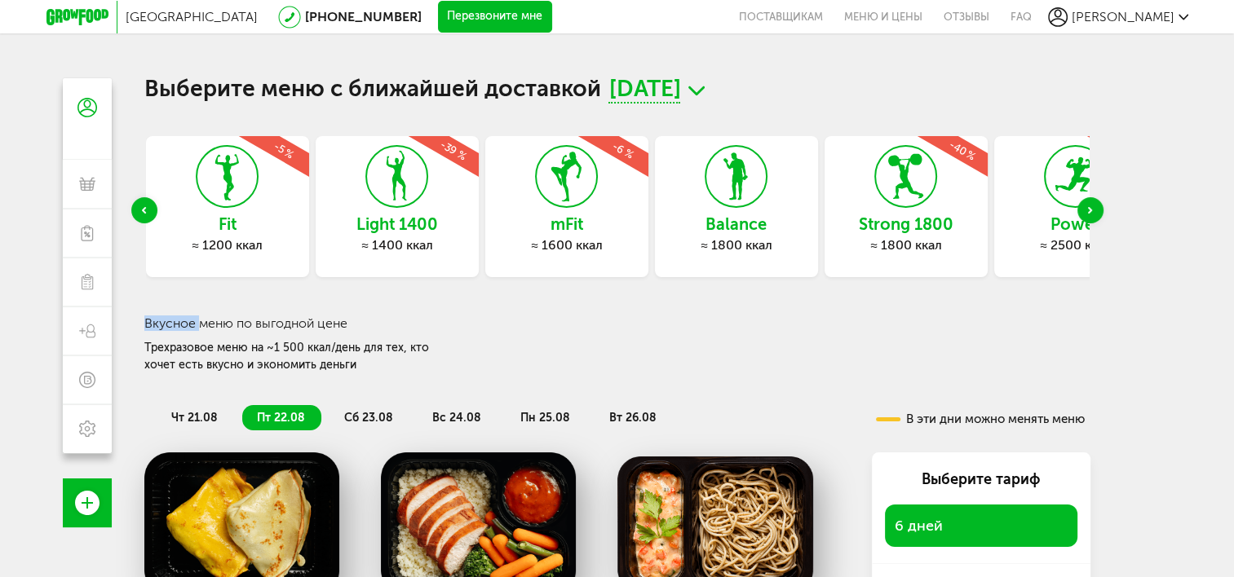
click at [147, 205] on div "Previous slide" at bounding box center [144, 210] width 26 height 26
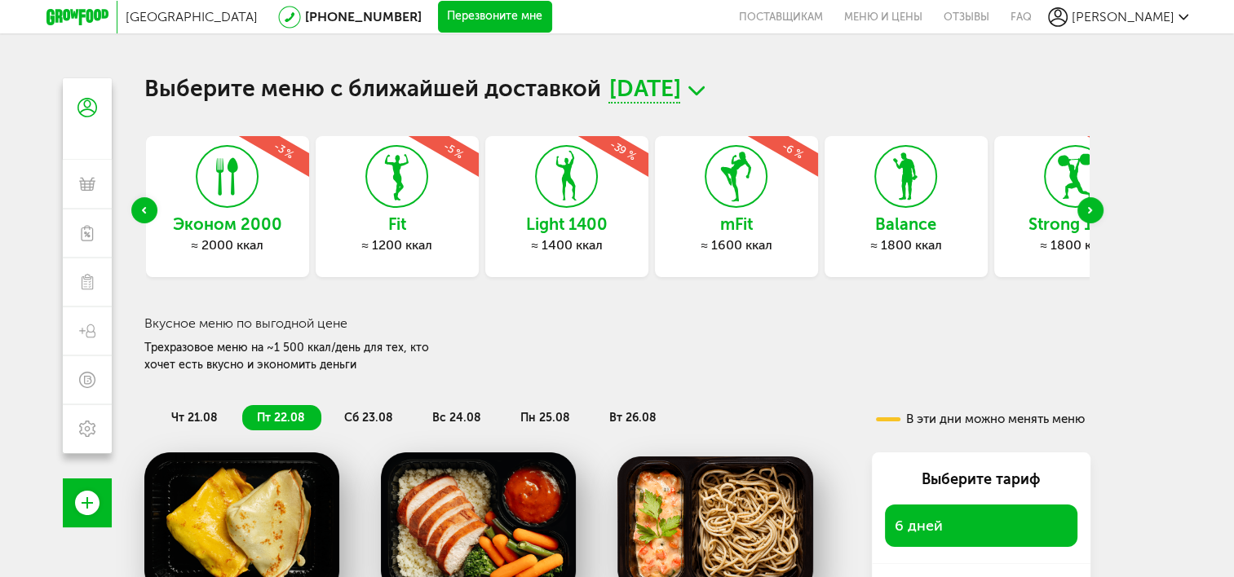
click at [147, 205] on div "Previous slide" at bounding box center [144, 210] width 26 height 26
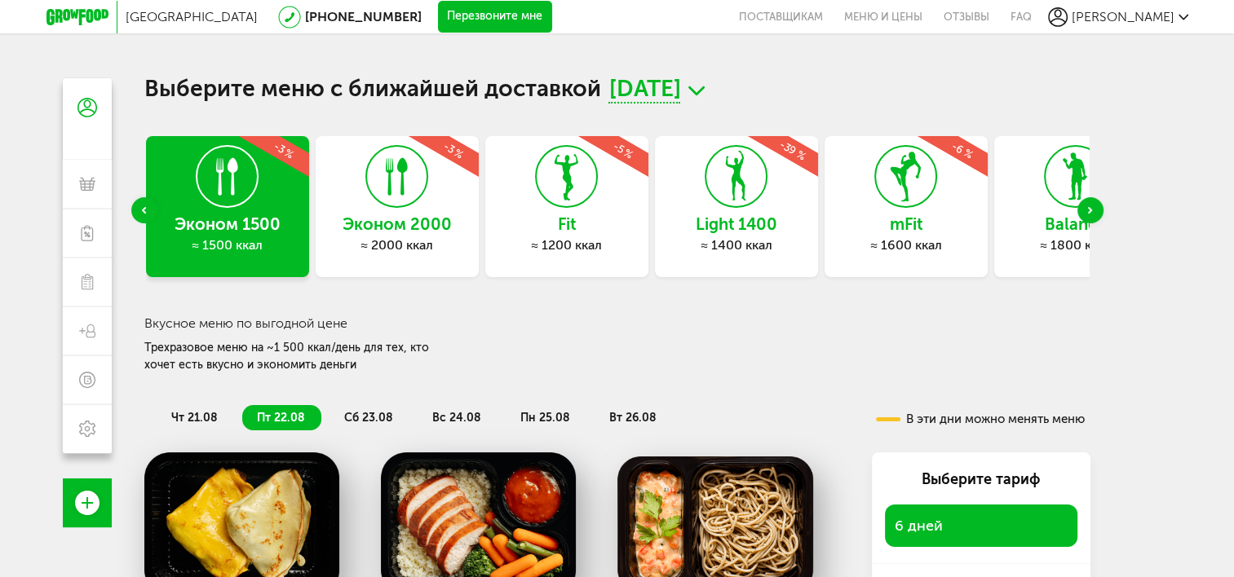
click at [727, 186] on icon at bounding box center [736, 176] width 60 height 61
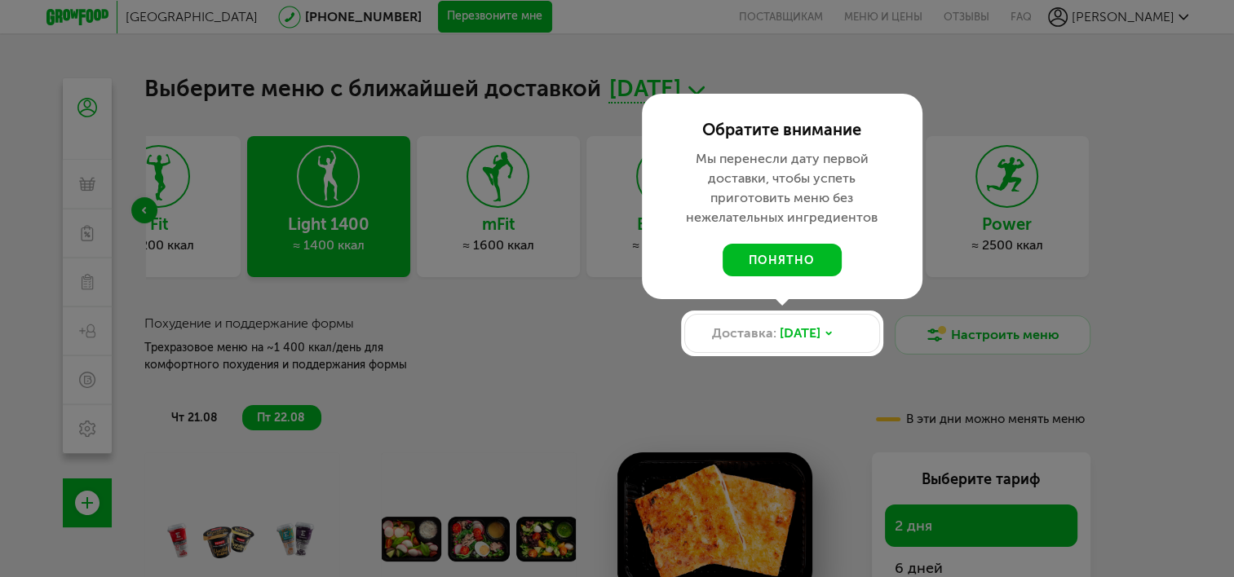
scroll to position [163, 0]
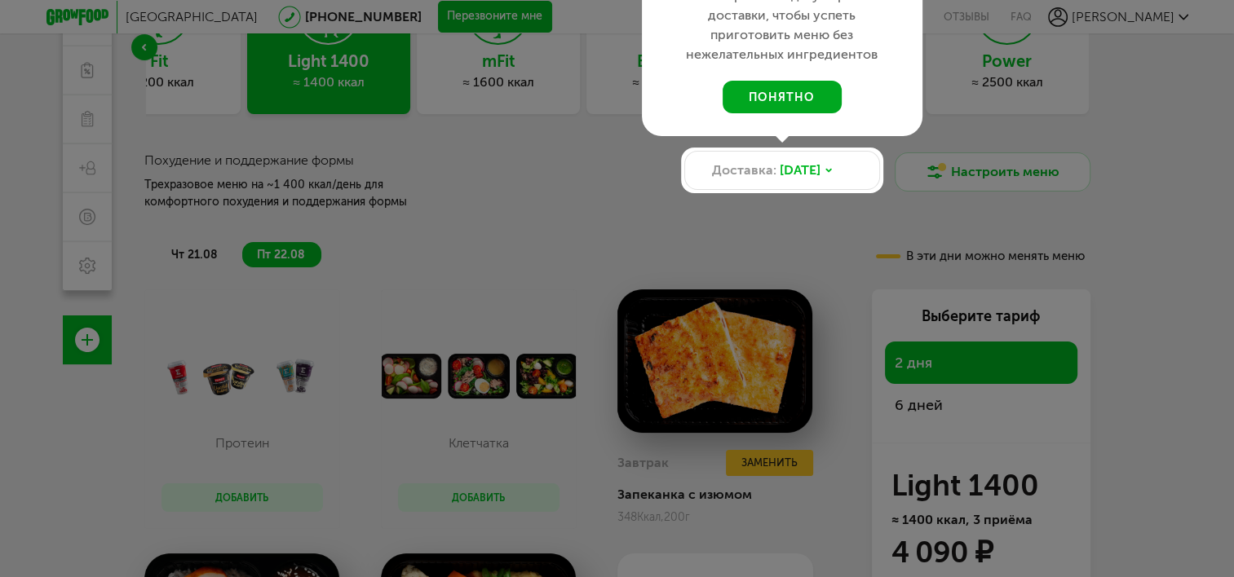
click at [799, 95] on button "понятно" at bounding box center [782, 97] width 119 height 33
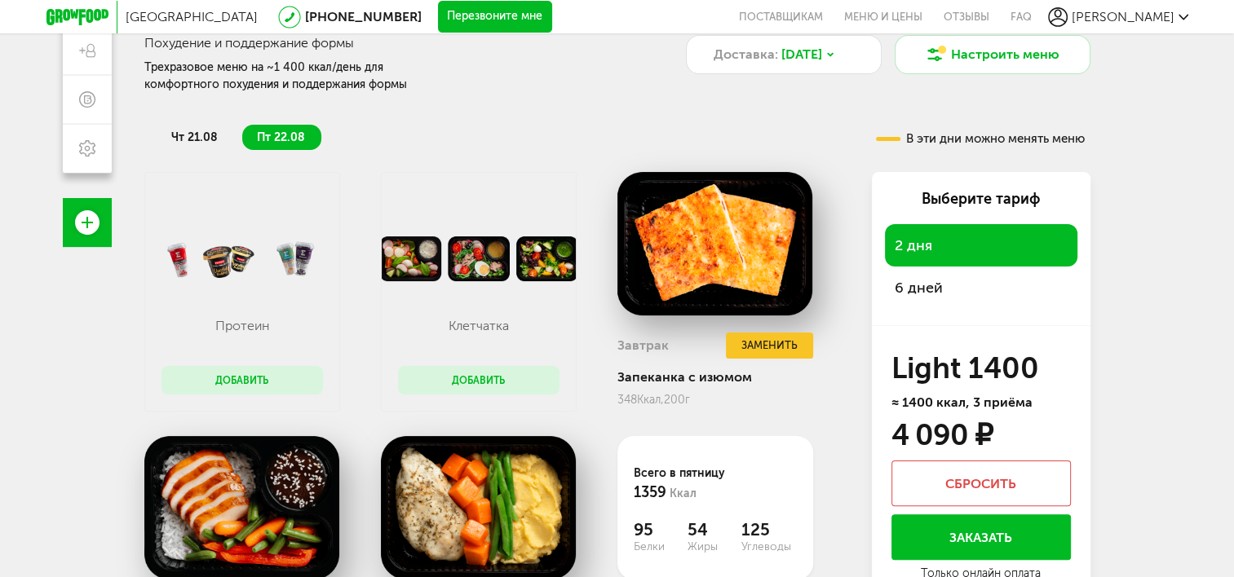
scroll to position [326, 0]
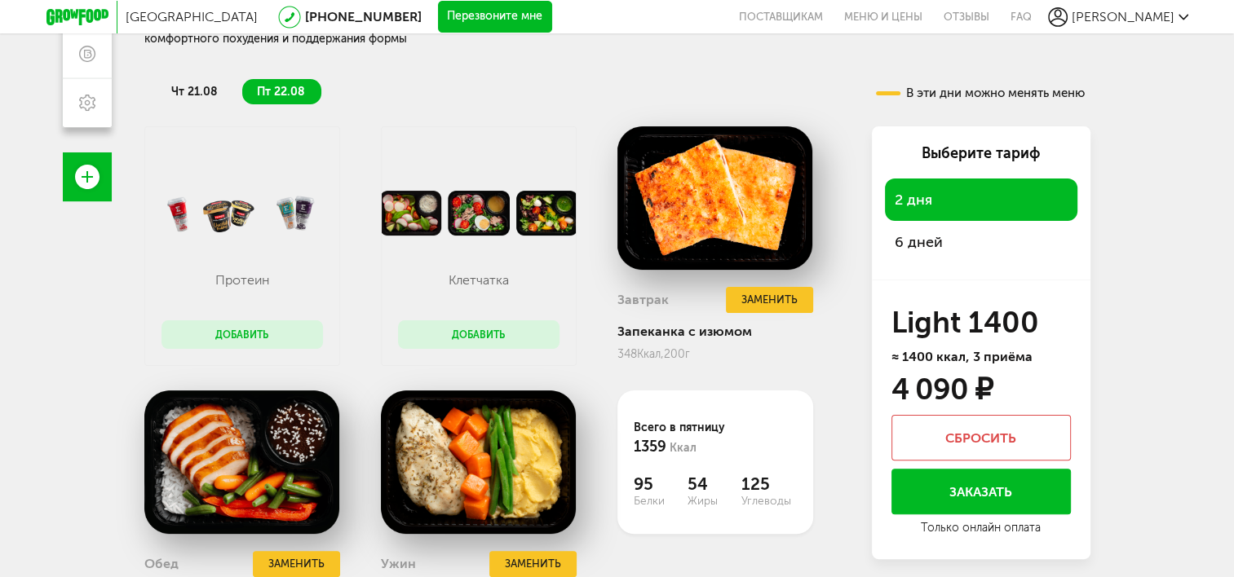
click at [921, 238] on span "6 дней" at bounding box center [919, 242] width 48 height 18
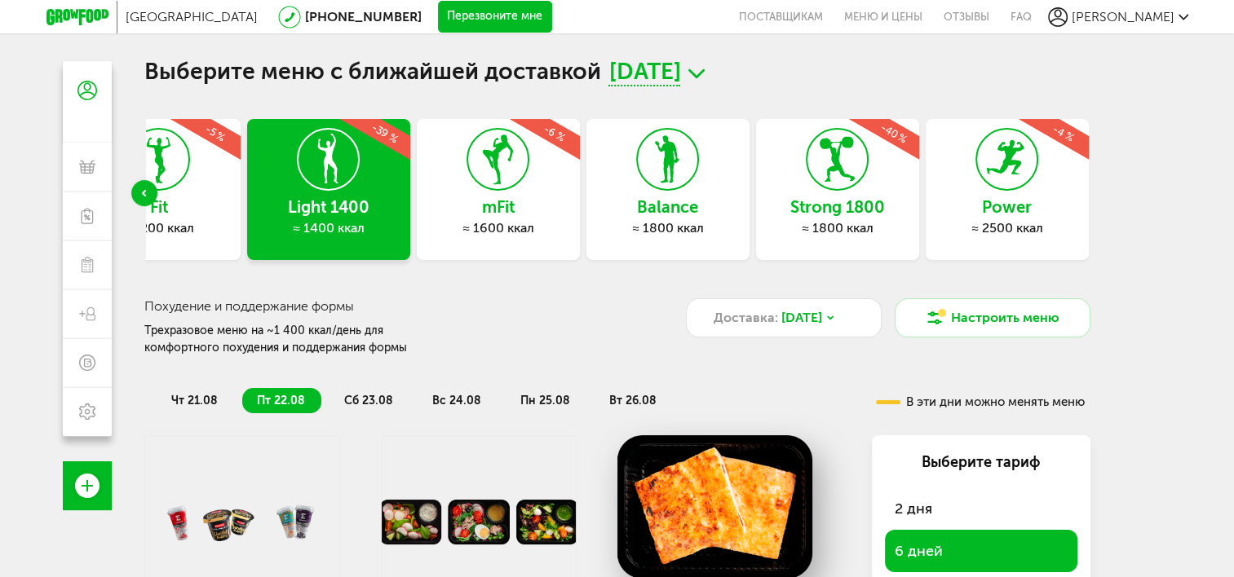
scroll to position [0, 0]
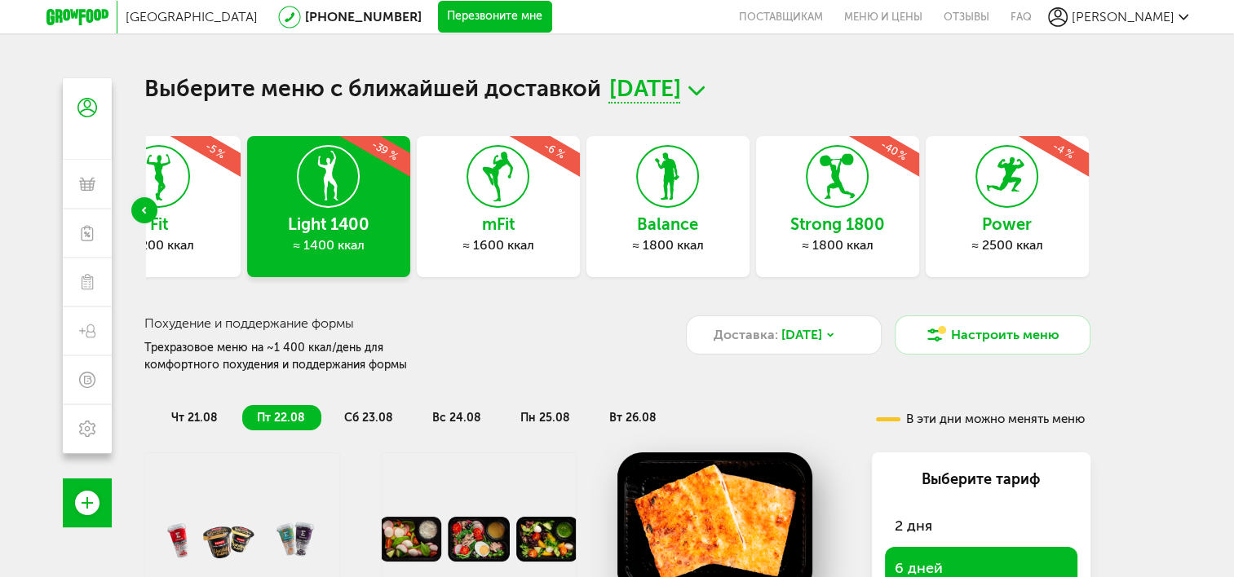
click at [149, 213] on div "Previous slide" at bounding box center [144, 210] width 26 height 26
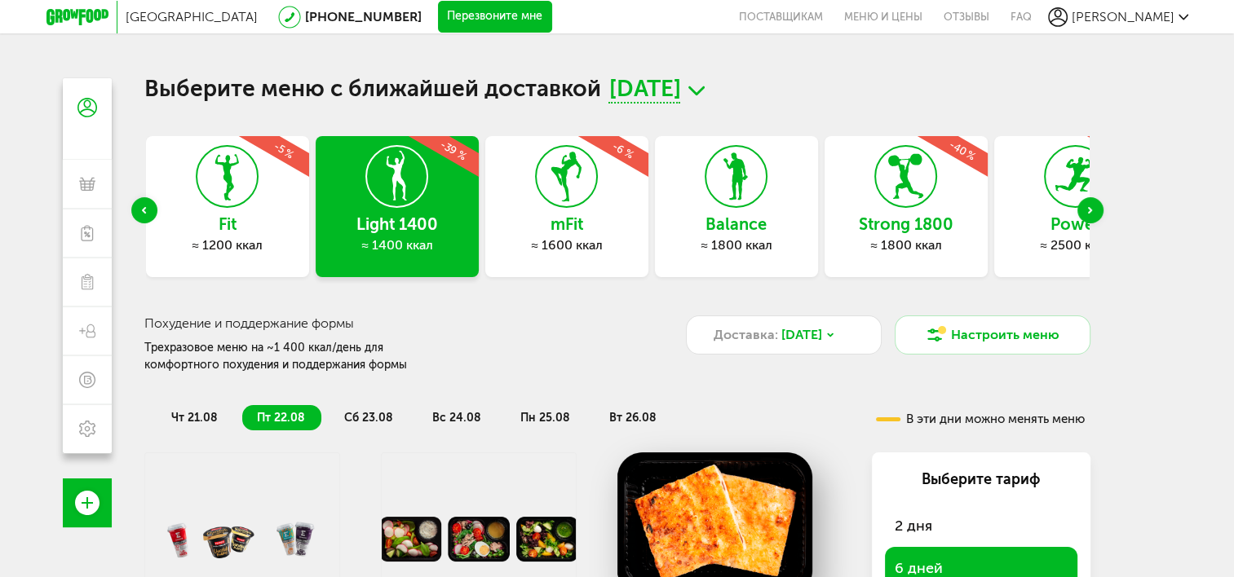
click at [149, 213] on div "Previous slide" at bounding box center [144, 210] width 26 height 26
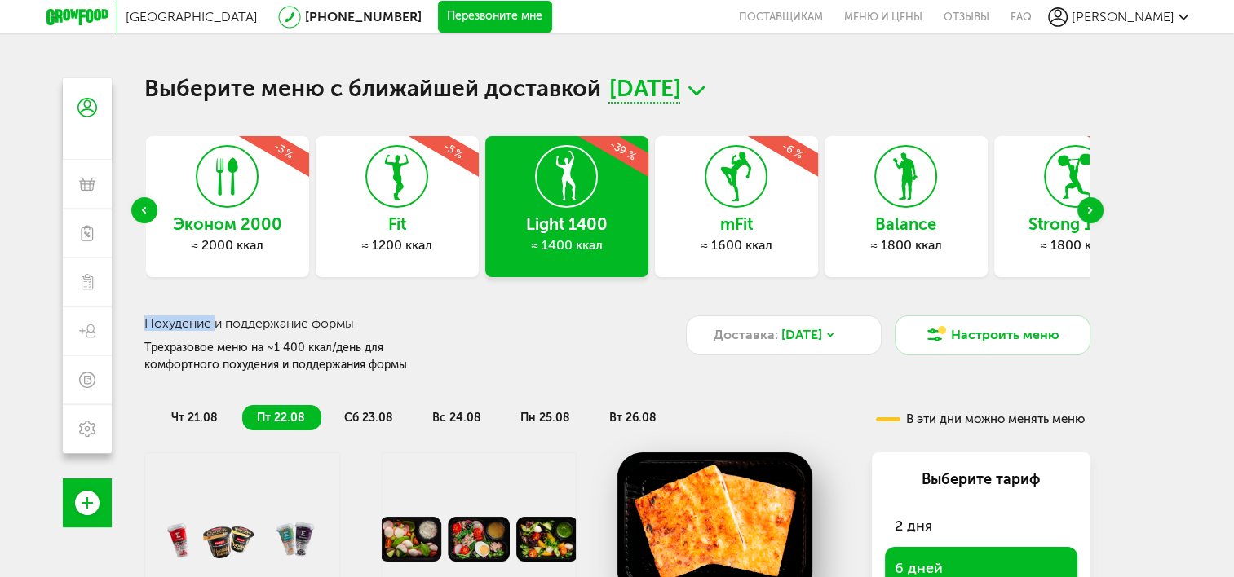
click at [149, 213] on div "Previous slide" at bounding box center [144, 210] width 26 height 26
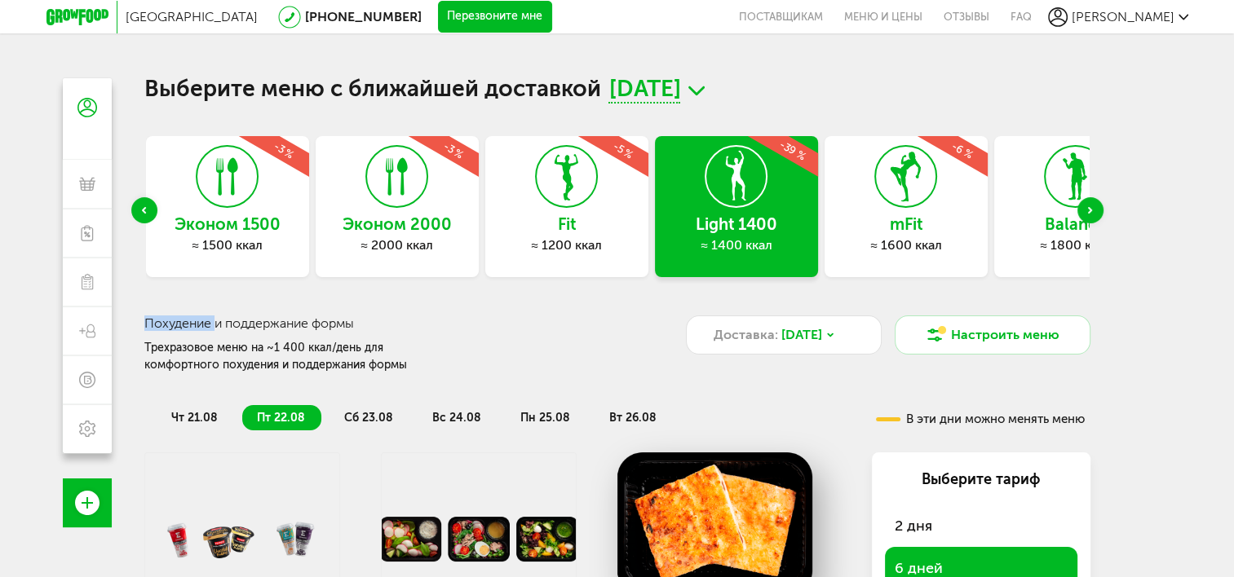
click at [945, 191] on div "mFit ≈ 1600 ккал -6 %" at bounding box center [906, 206] width 163 height 141
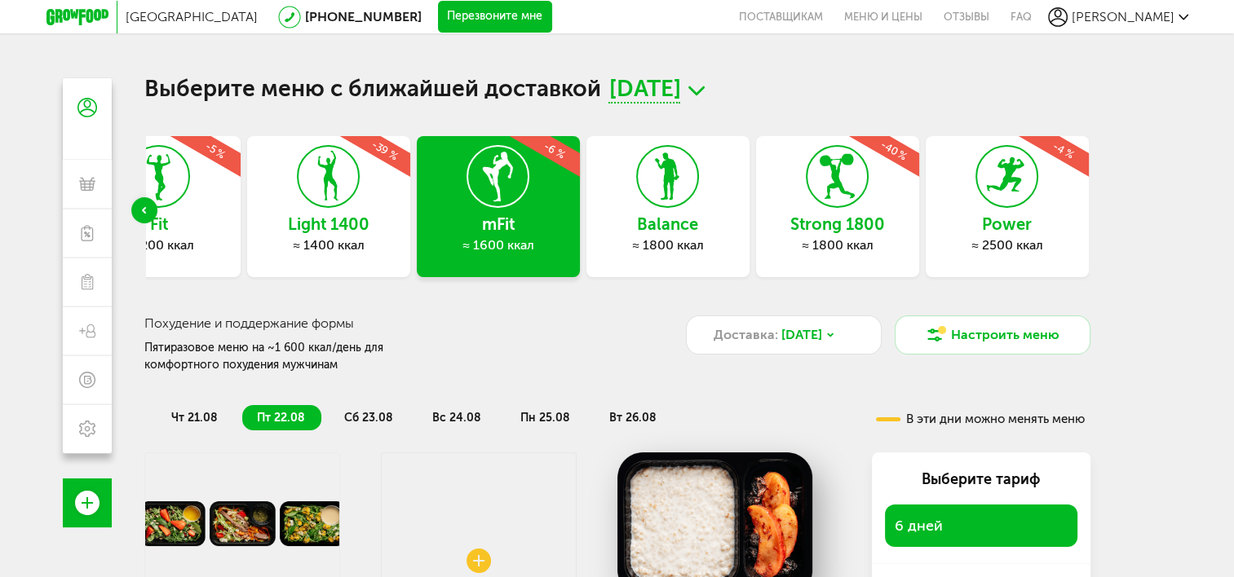
click at [1161, 9] on span "[PERSON_NAME]" at bounding box center [1123, 16] width 103 height 15
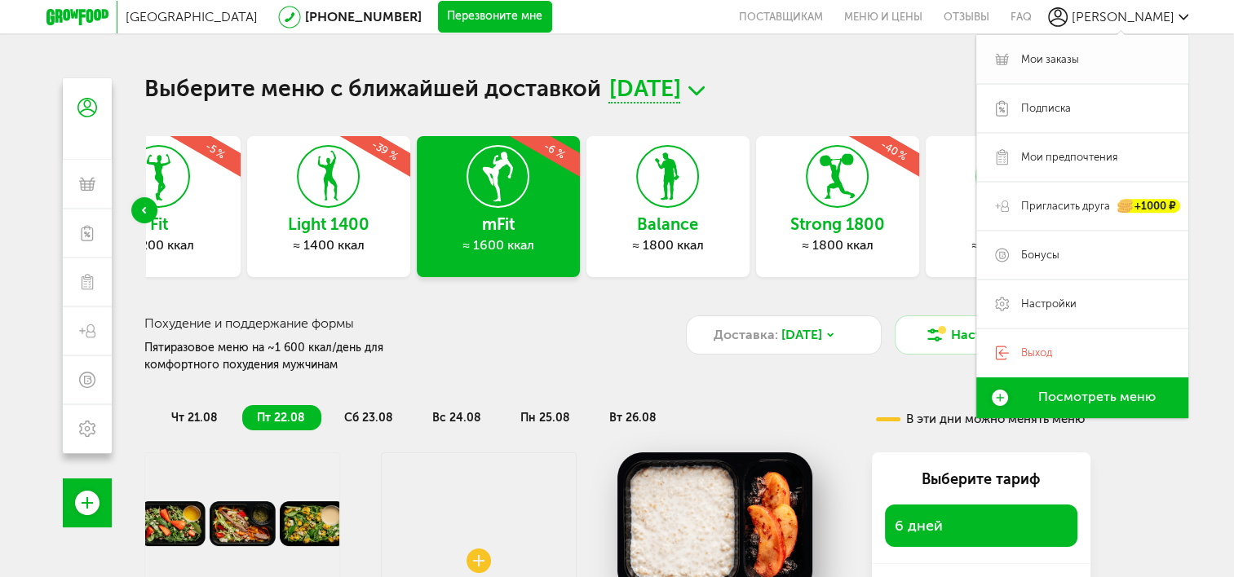
click at [1051, 59] on span "Мои заказы" at bounding box center [1050, 59] width 58 height 15
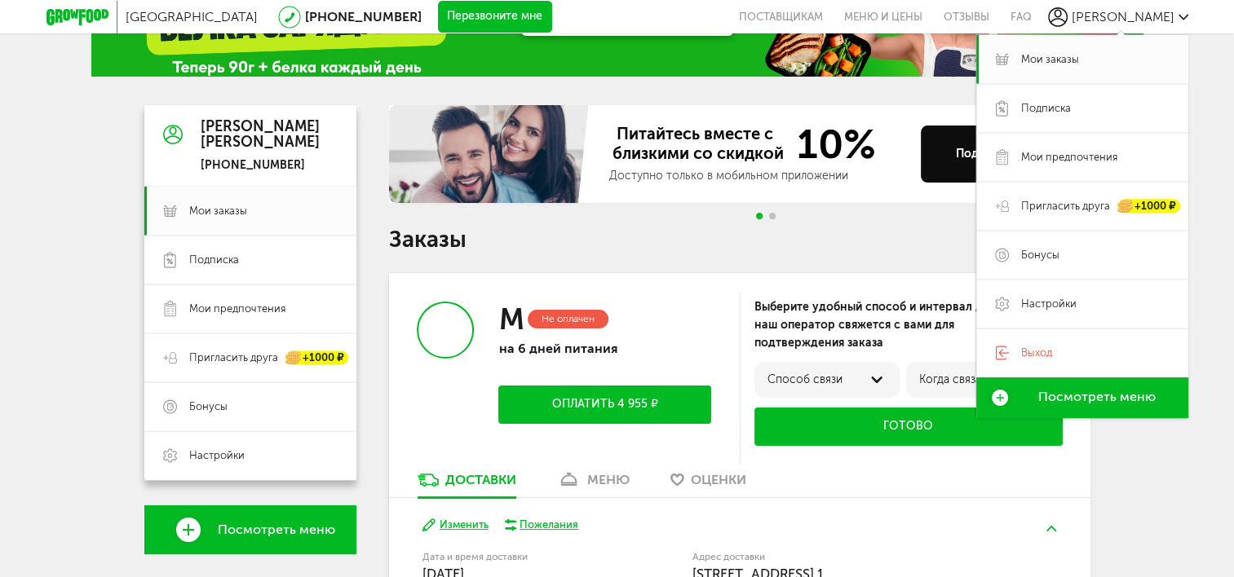
scroll to position [245, 0]
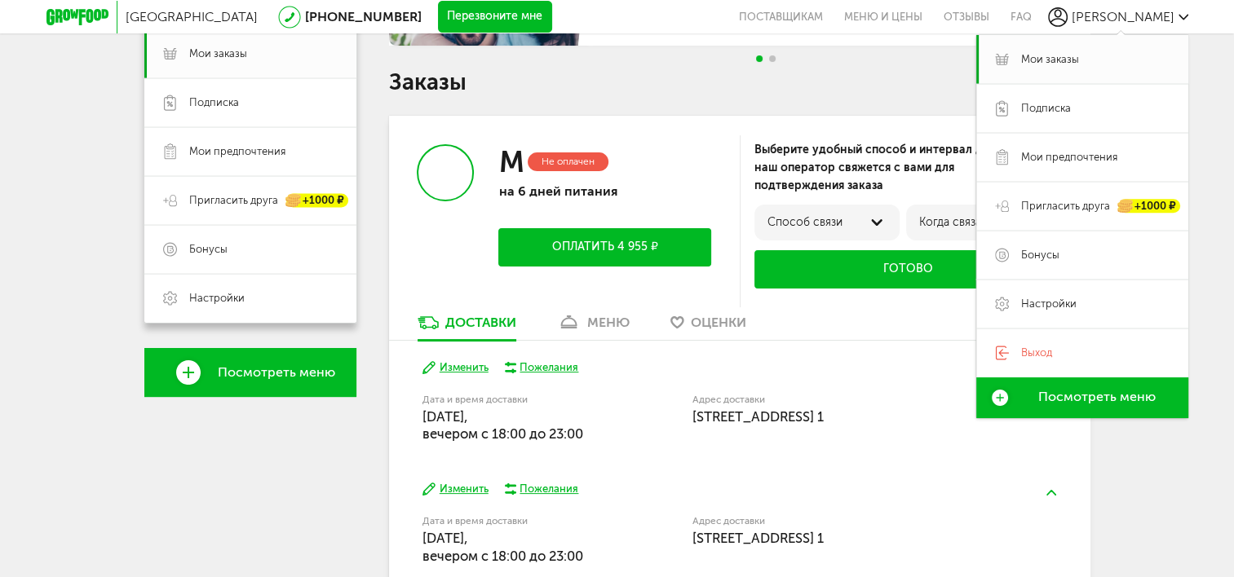
click at [576, 158] on div "Не оплачен" at bounding box center [568, 162] width 81 height 19
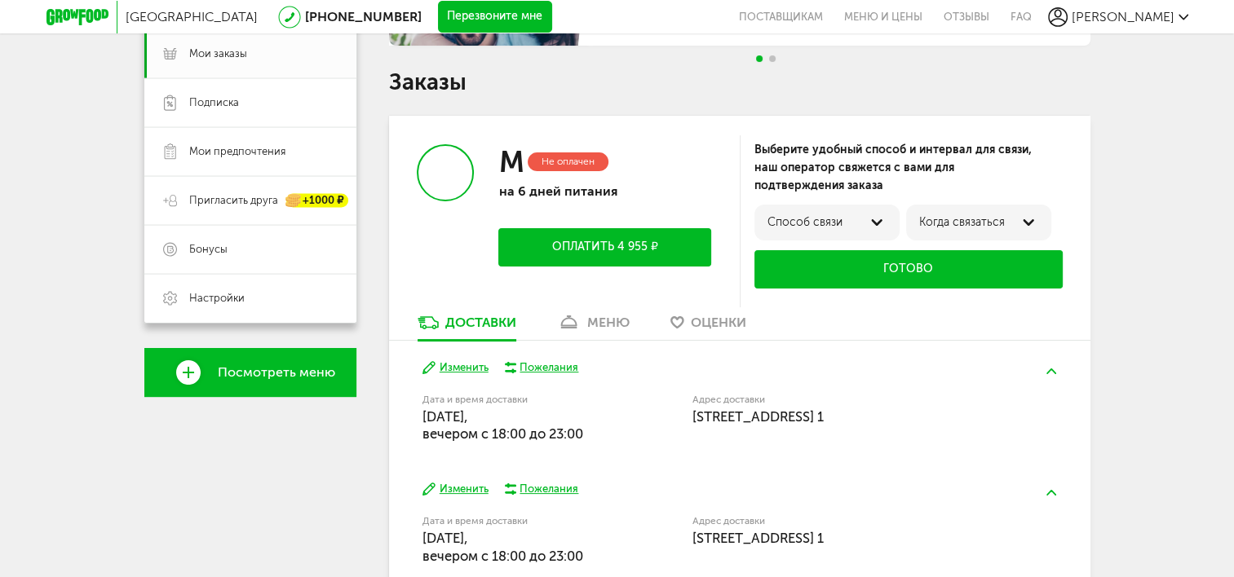
click at [979, 275] on button "Готово" at bounding box center [908, 269] width 308 height 38
click at [858, 223] on div "Способ связи" at bounding box center [827, 222] width 119 height 13
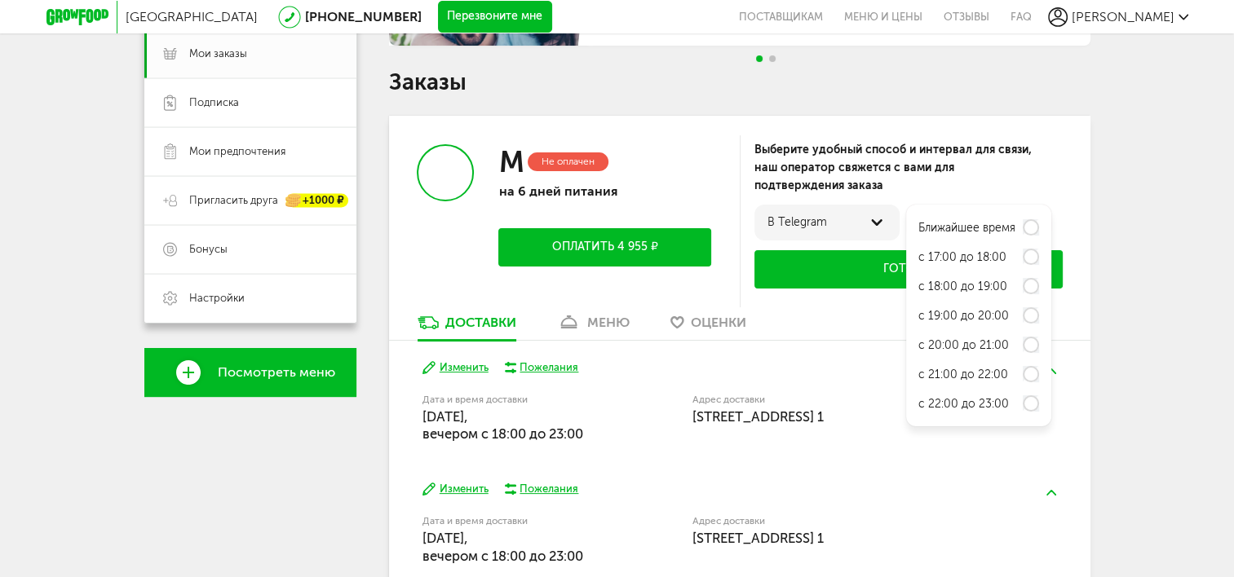
click at [1189, 382] on div "Москва 8 (800) 555-21-78 Перезвоните мне поставщикам Меню и цены Отзывы FAQ Еле…" at bounding box center [617, 272] width 1234 height 1034
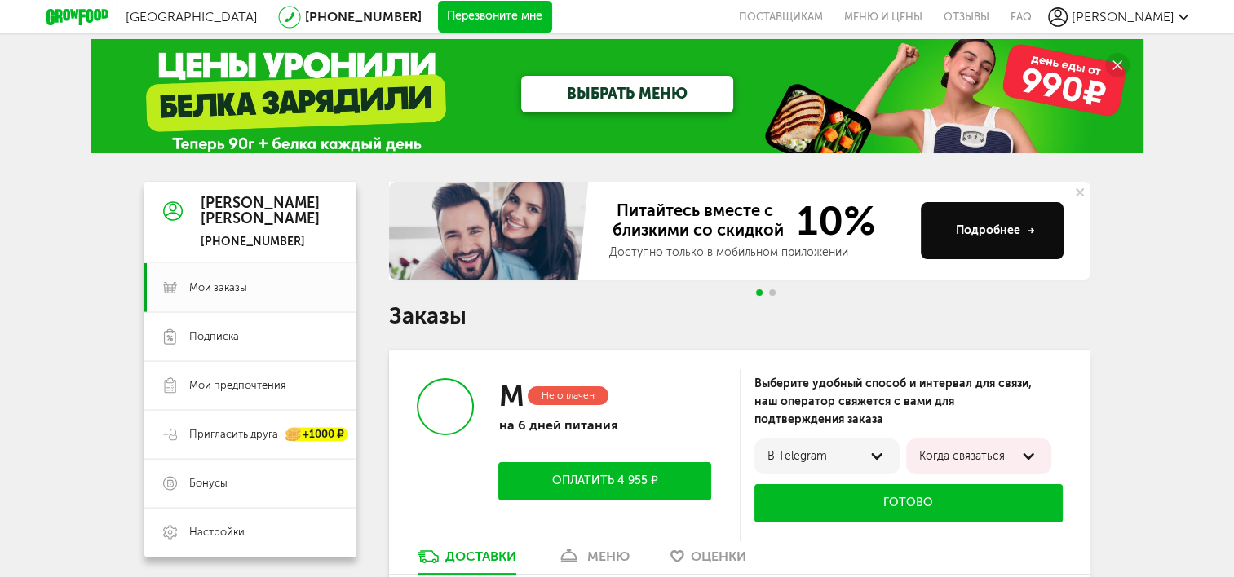
scroll to position [0, 0]
